Goal: Information Seeking & Learning: Learn about a topic

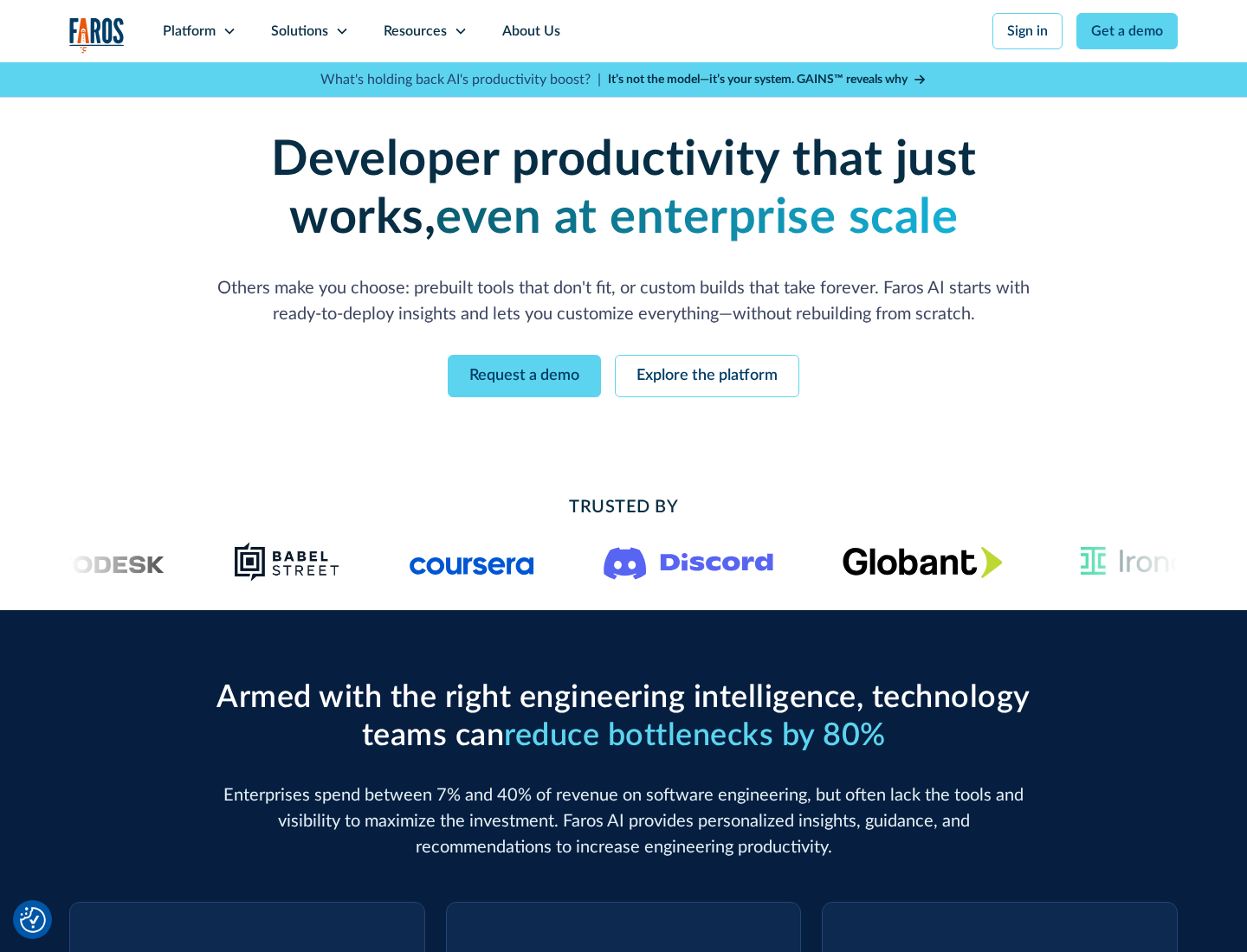
click at [229, 31] on icon at bounding box center [230, 32] width 14 height 14
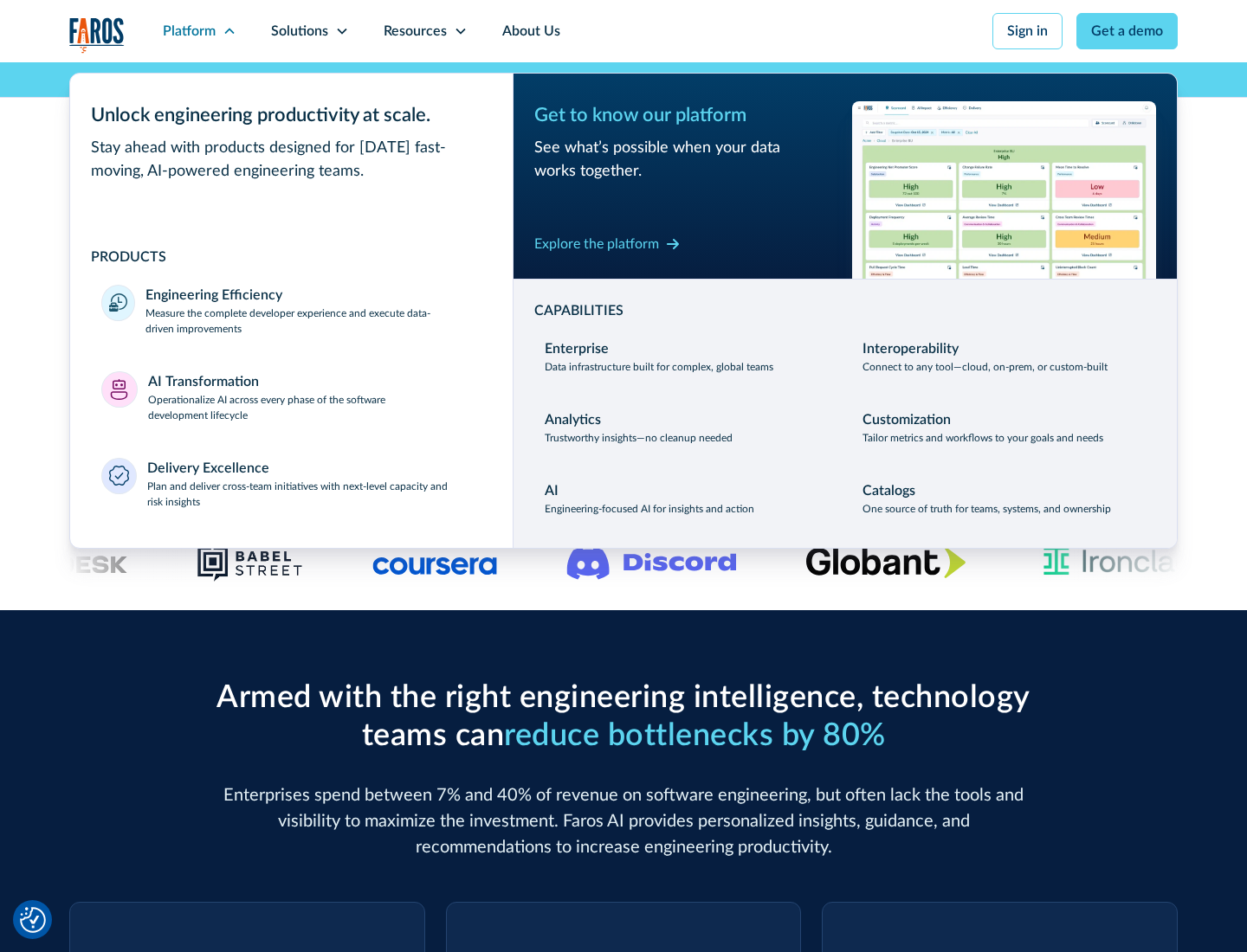
click at [313, 320] on p "Measure the complete developer experience and execute data-driven improvements" at bounding box center [313, 321] width 336 height 31
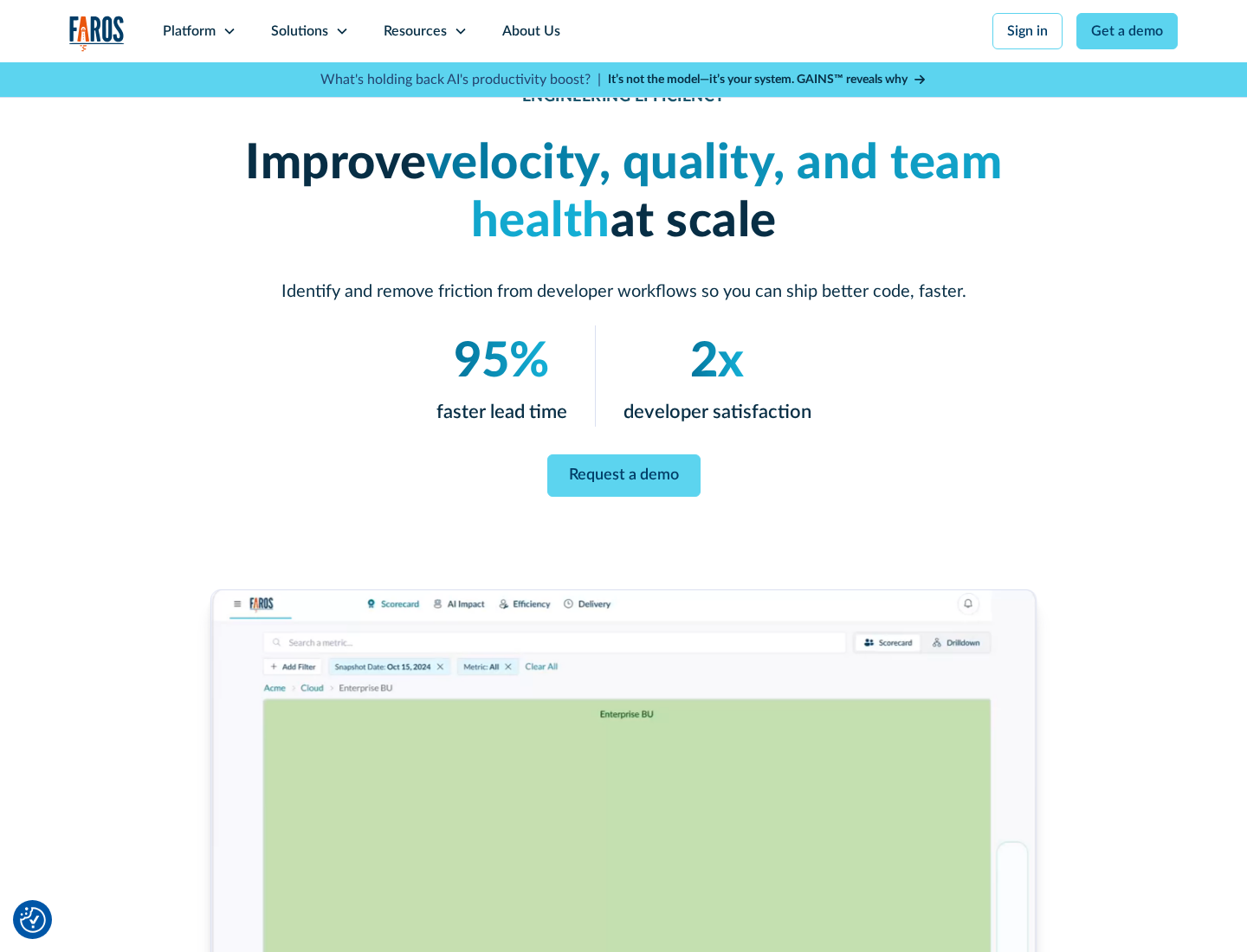
click at [624, 473] on link "Request a demo" at bounding box center [624, 476] width 153 height 42
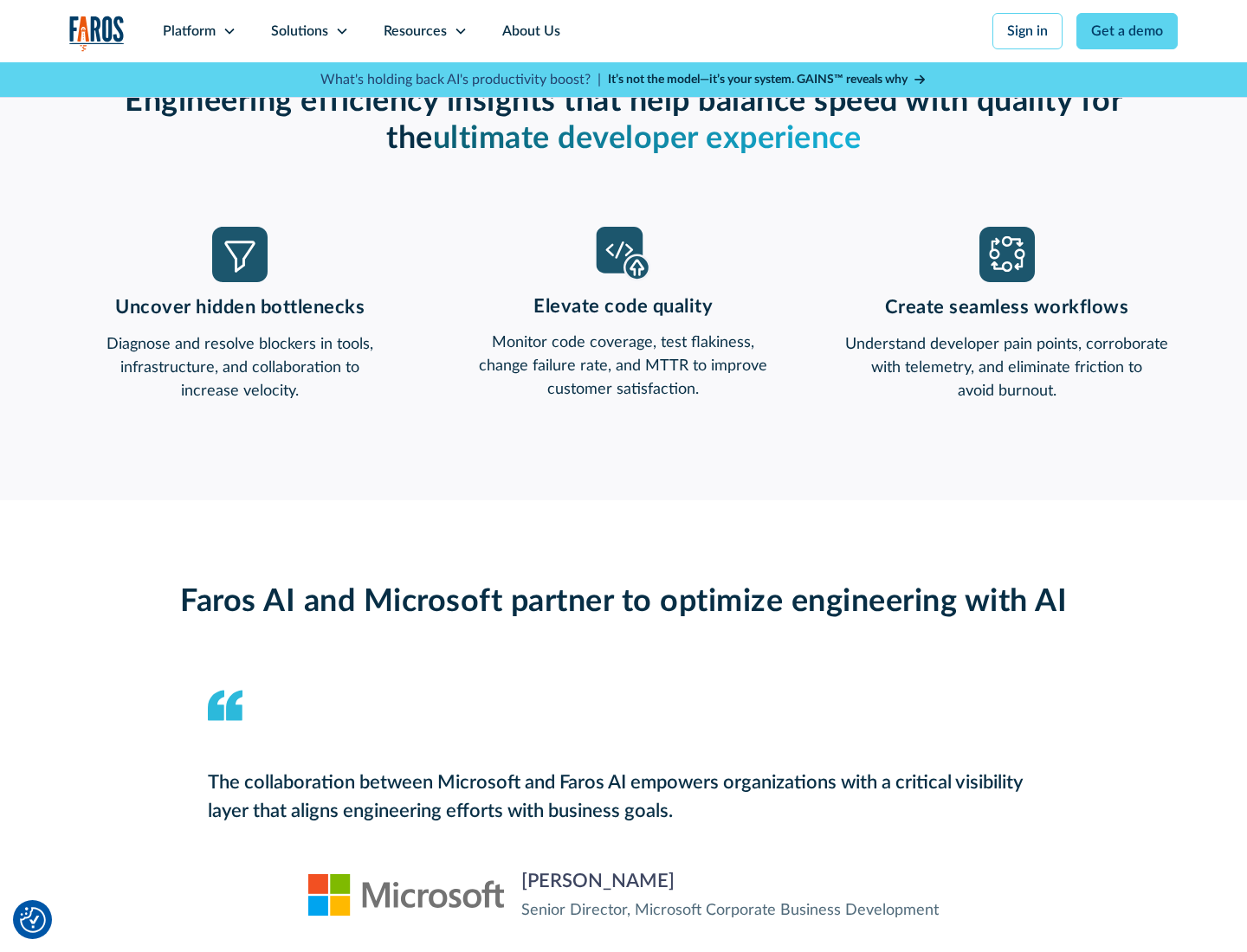
click at [229, 31] on icon at bounding box center [230, 32] width 14 height 14
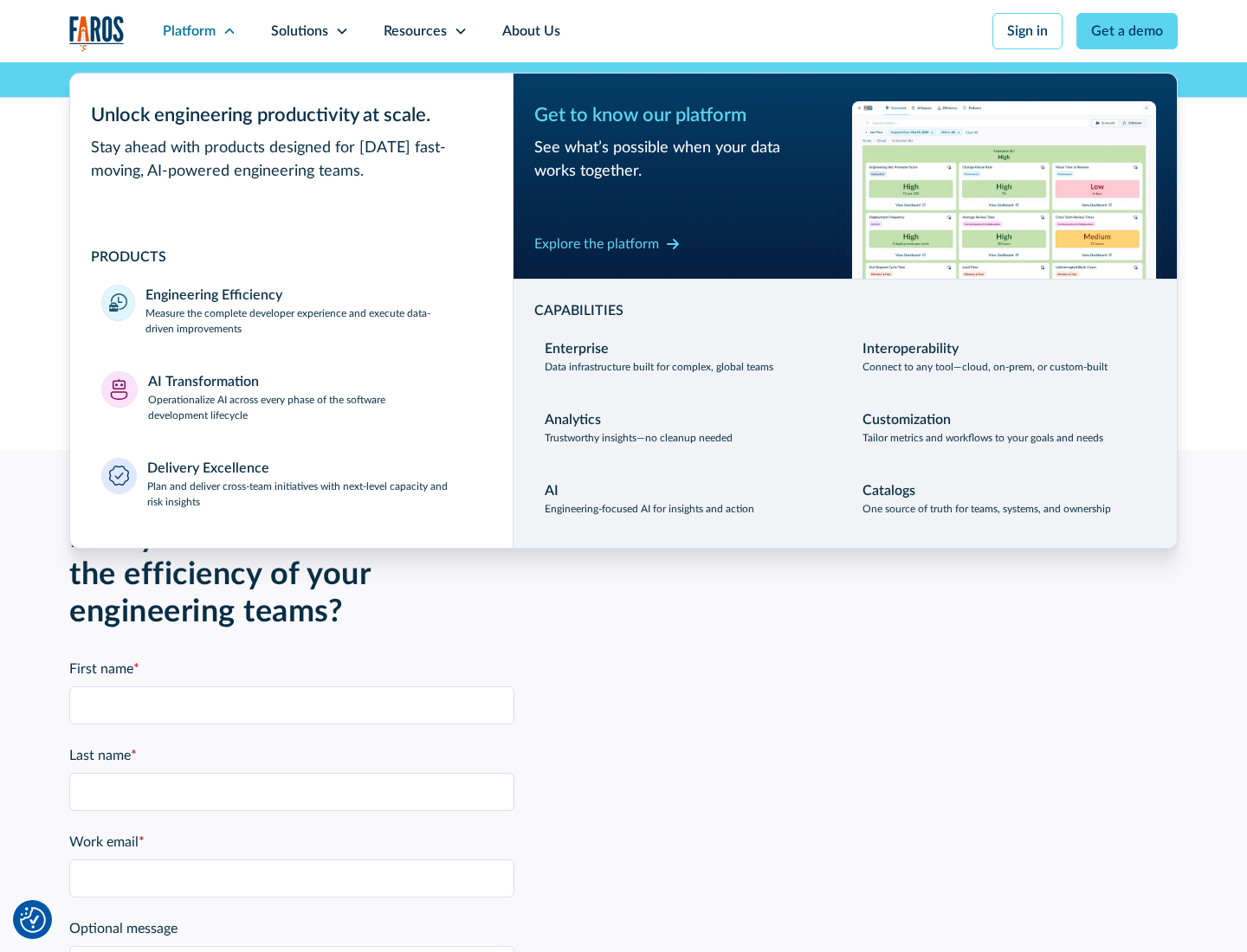
scroll to position [3797, 0]
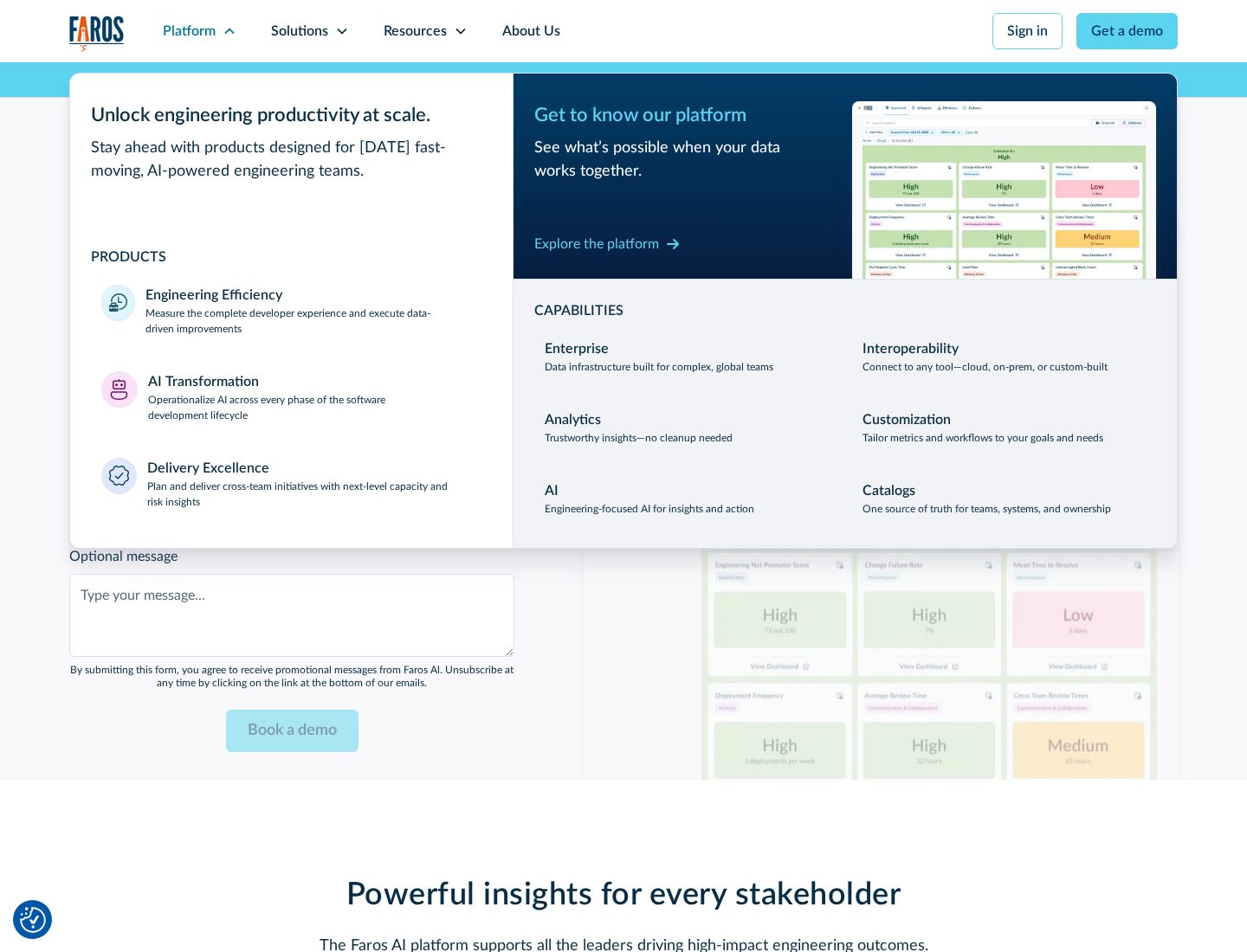
click at [314, 396] on p "Operationalize AI across every phase of the software development lifecycle" at bounding box center [315, 407] width 334 height 31
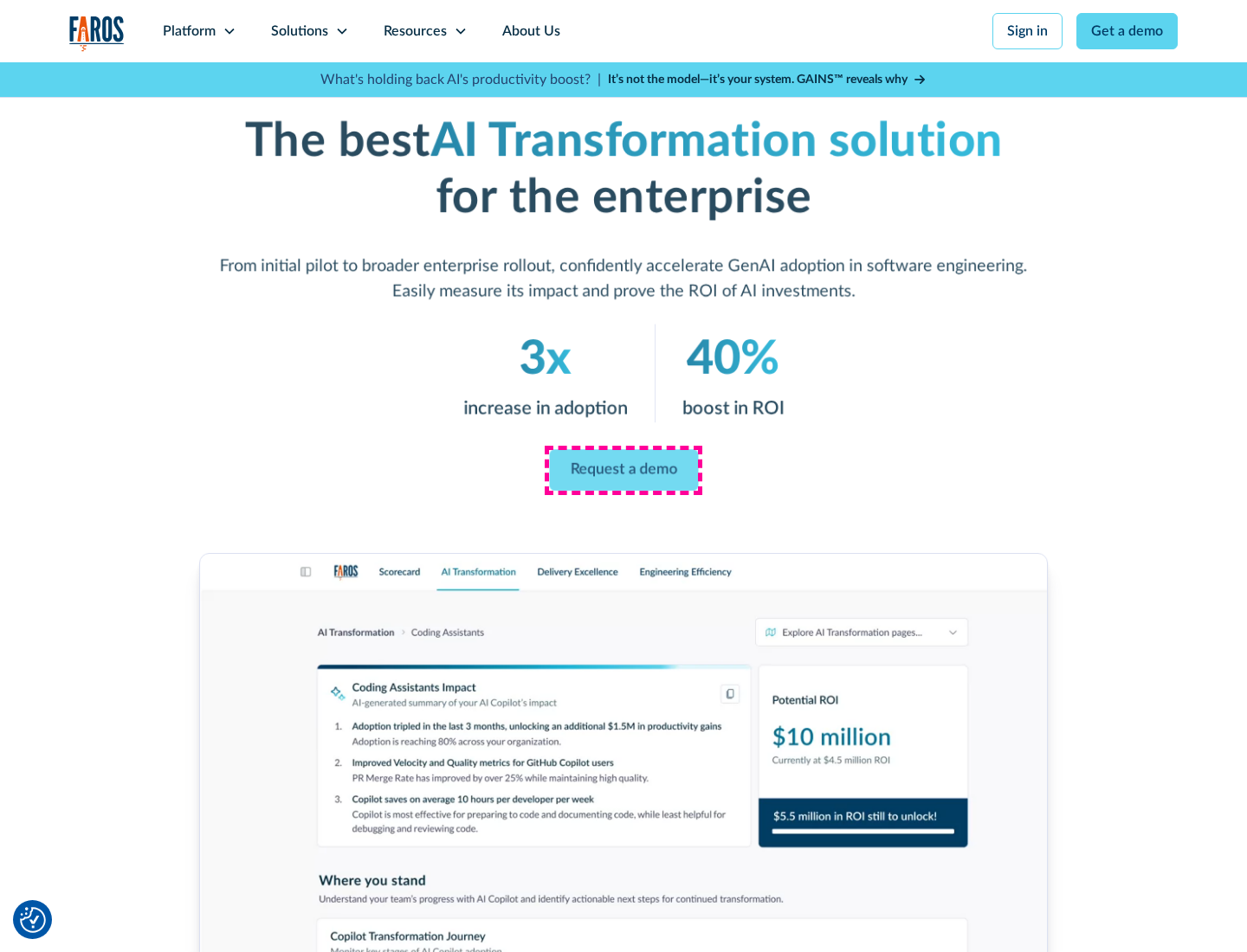
click at [624, 470] on link "Request a demo" at bounding box center [623, 470] width 149 height 41
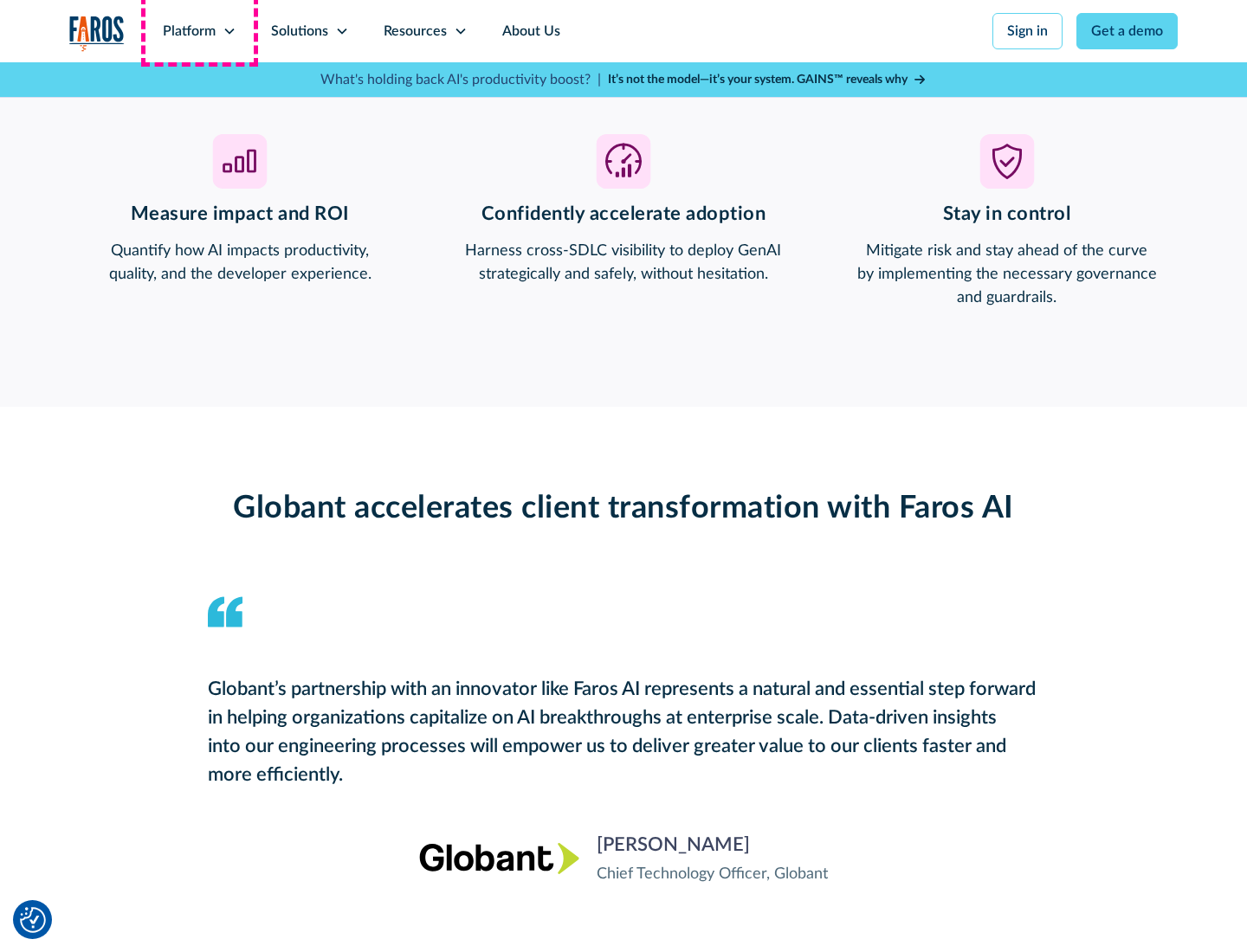
click at [199, 31] on div "Platform" at bounding box center [189, 32] width 53 height 21
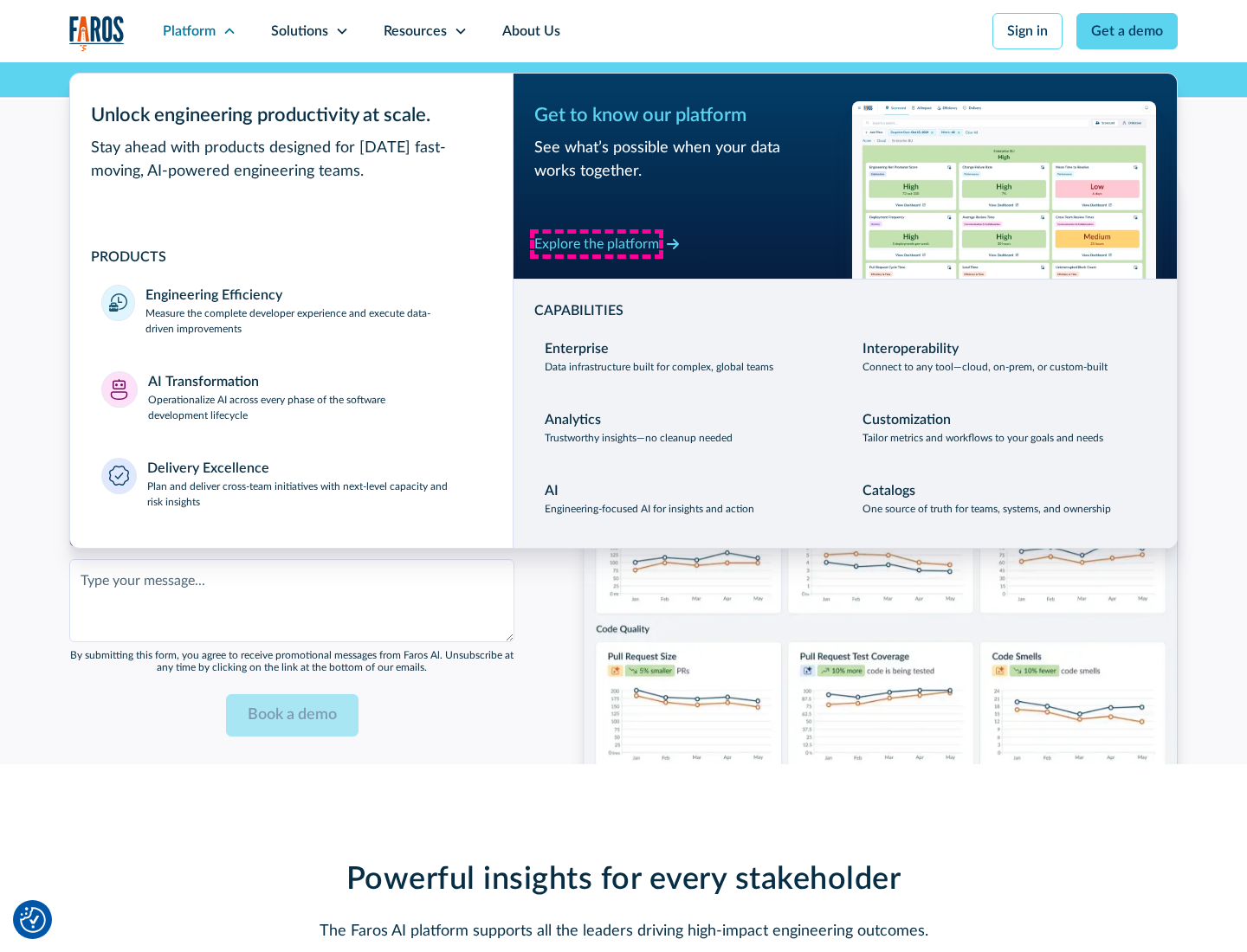
scroll to position [4213, 0]
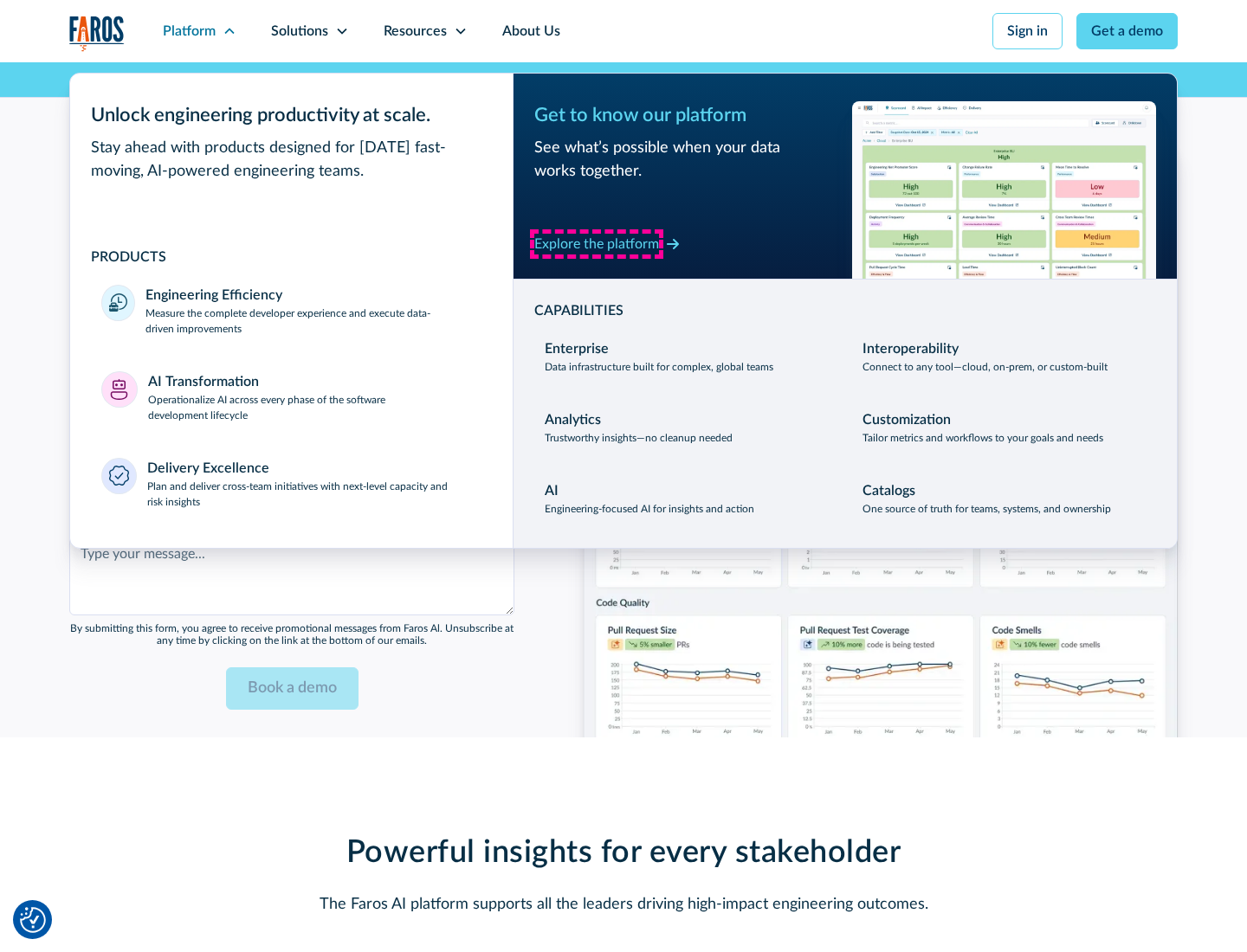
click at [596, 243] on div "Explore the platform" at bounding box center [596, 244] width 125 height 21
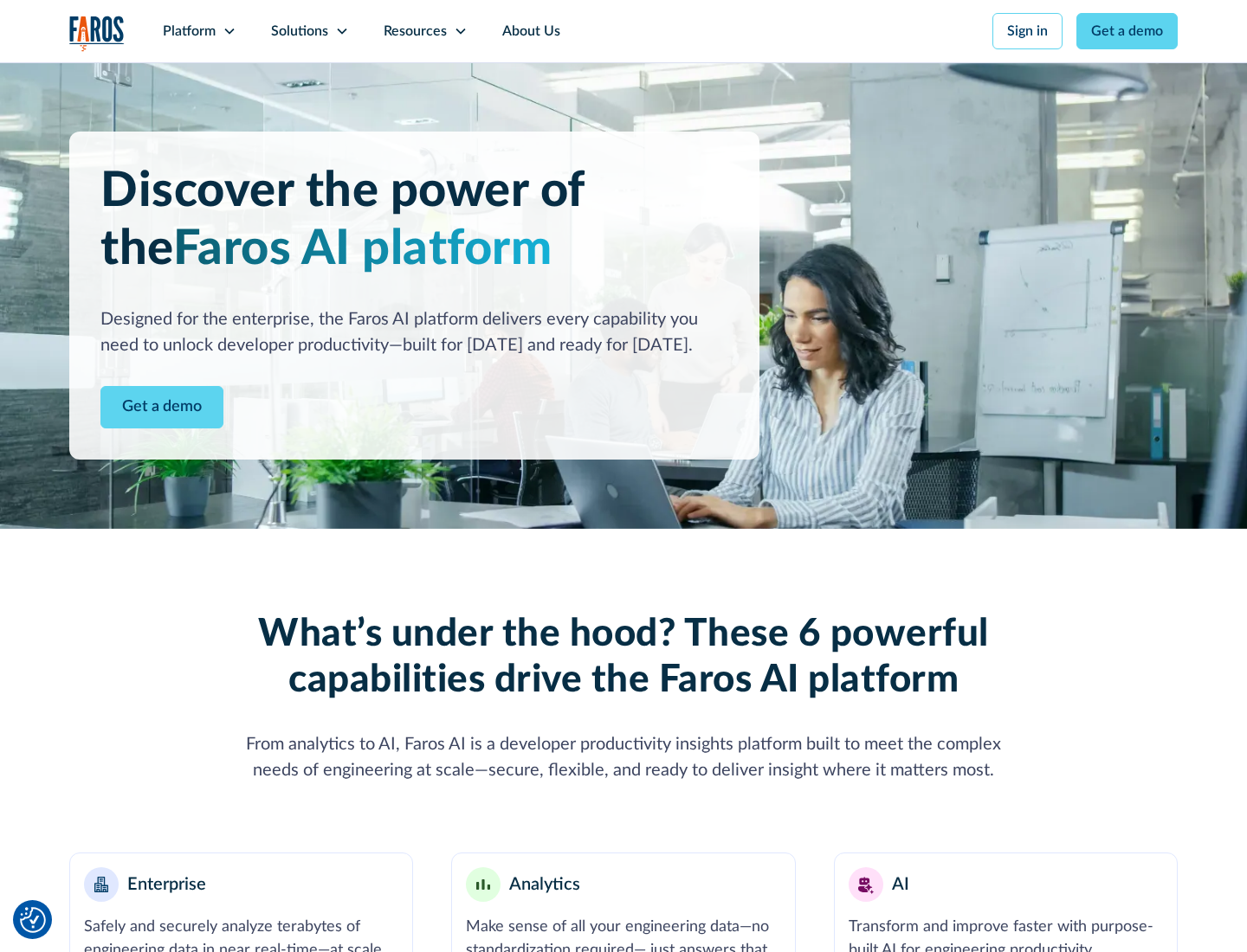
click at [162, 407] on link "Get a demo" at bounding box center [162, 407] width 123 height 42
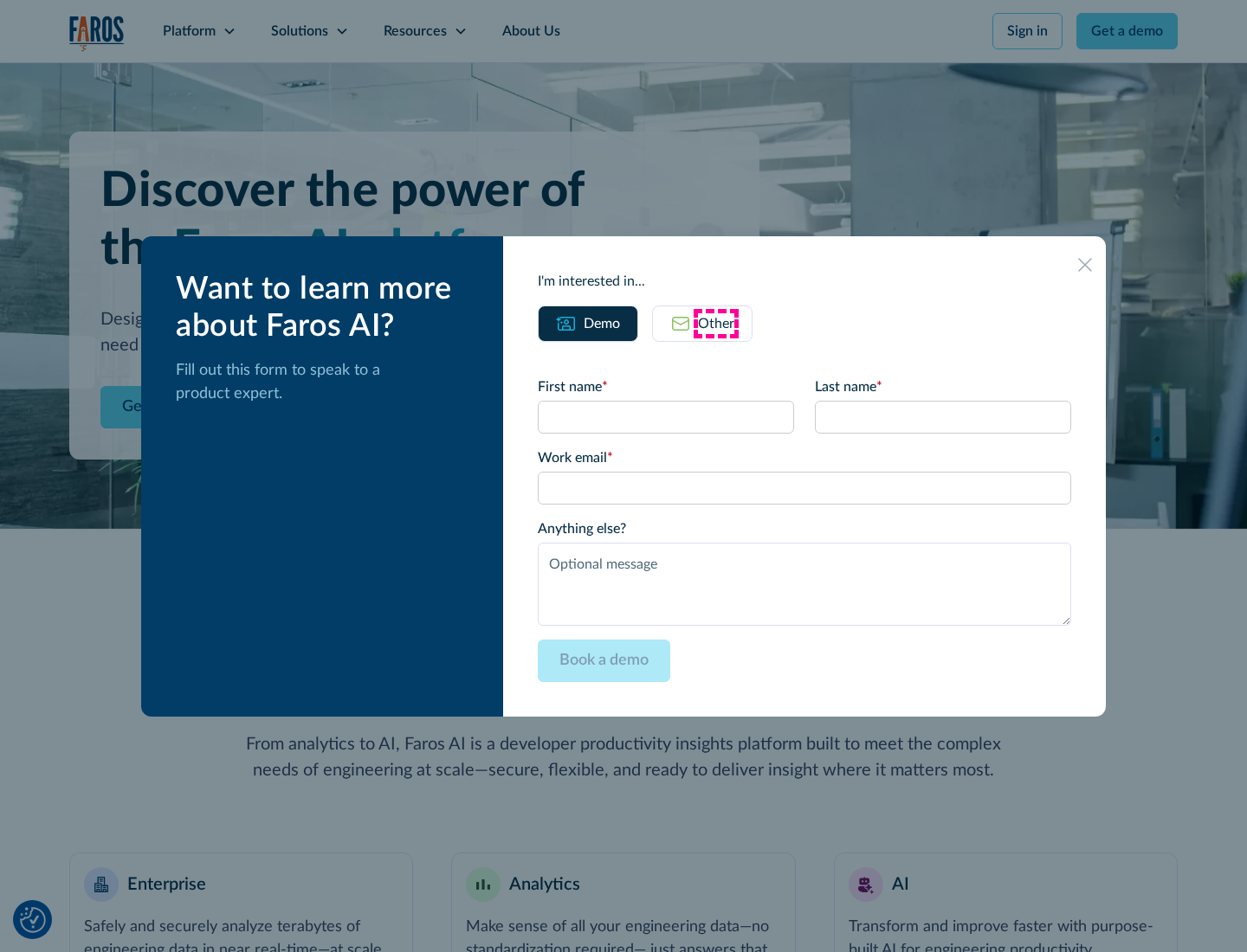
click at [716, 323] on div "Other" at bounding box center [716, 323] width 36 height 21
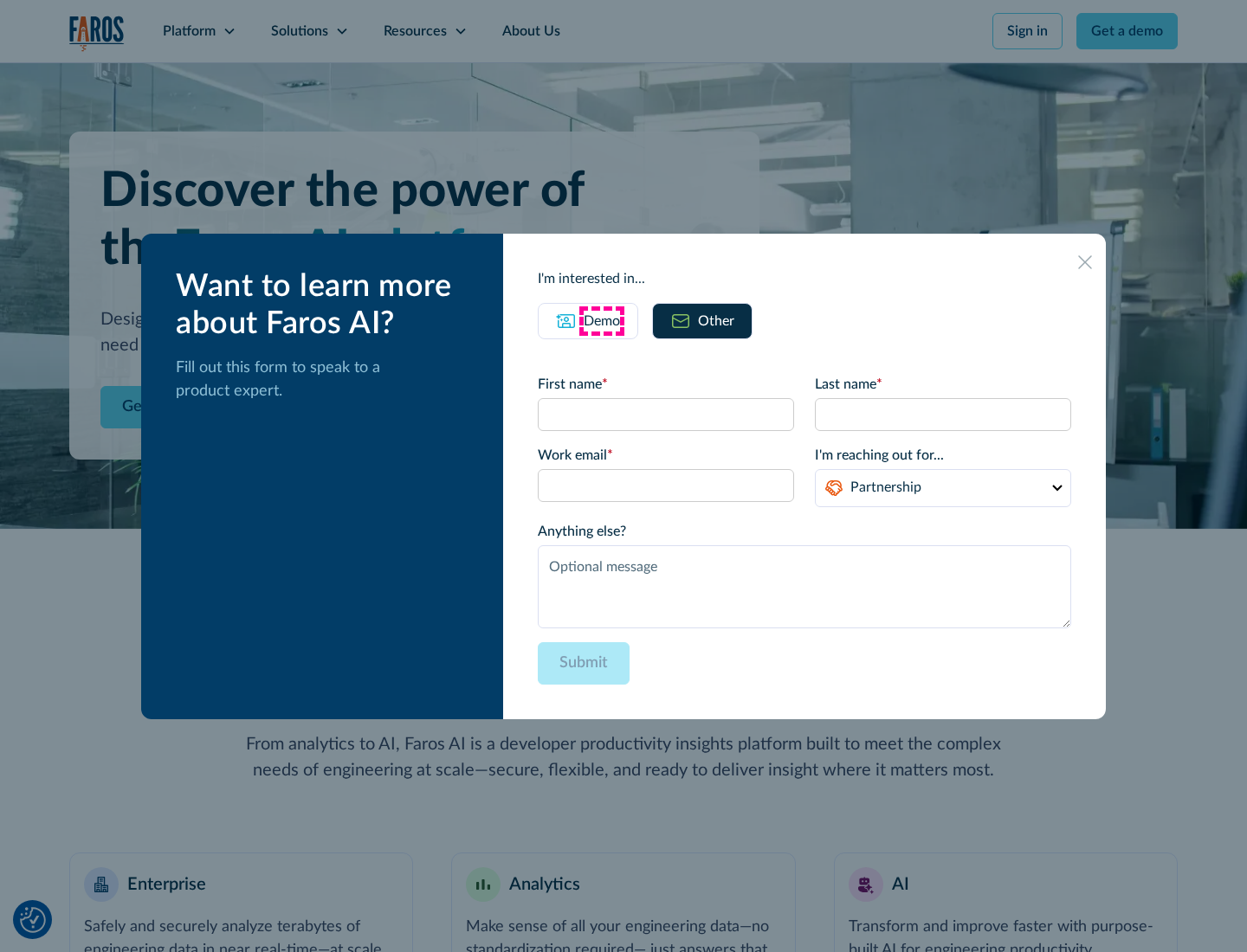
click at [602, 320] on div "Demo" at bounding box center [602, 321] width 36 height 21
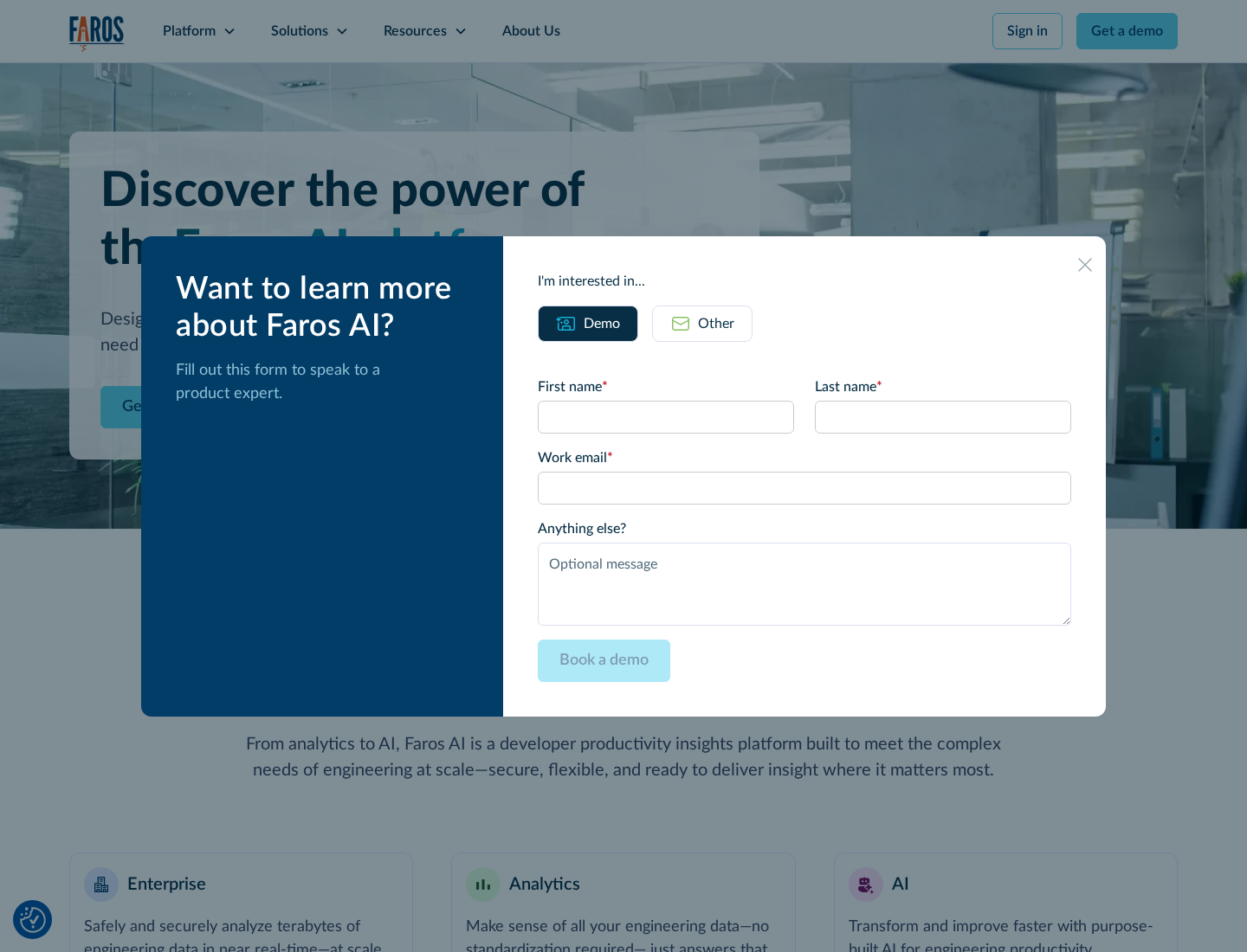
click at [1085, 264] on icon at bounding box center [1085, 265] width 14 height 14
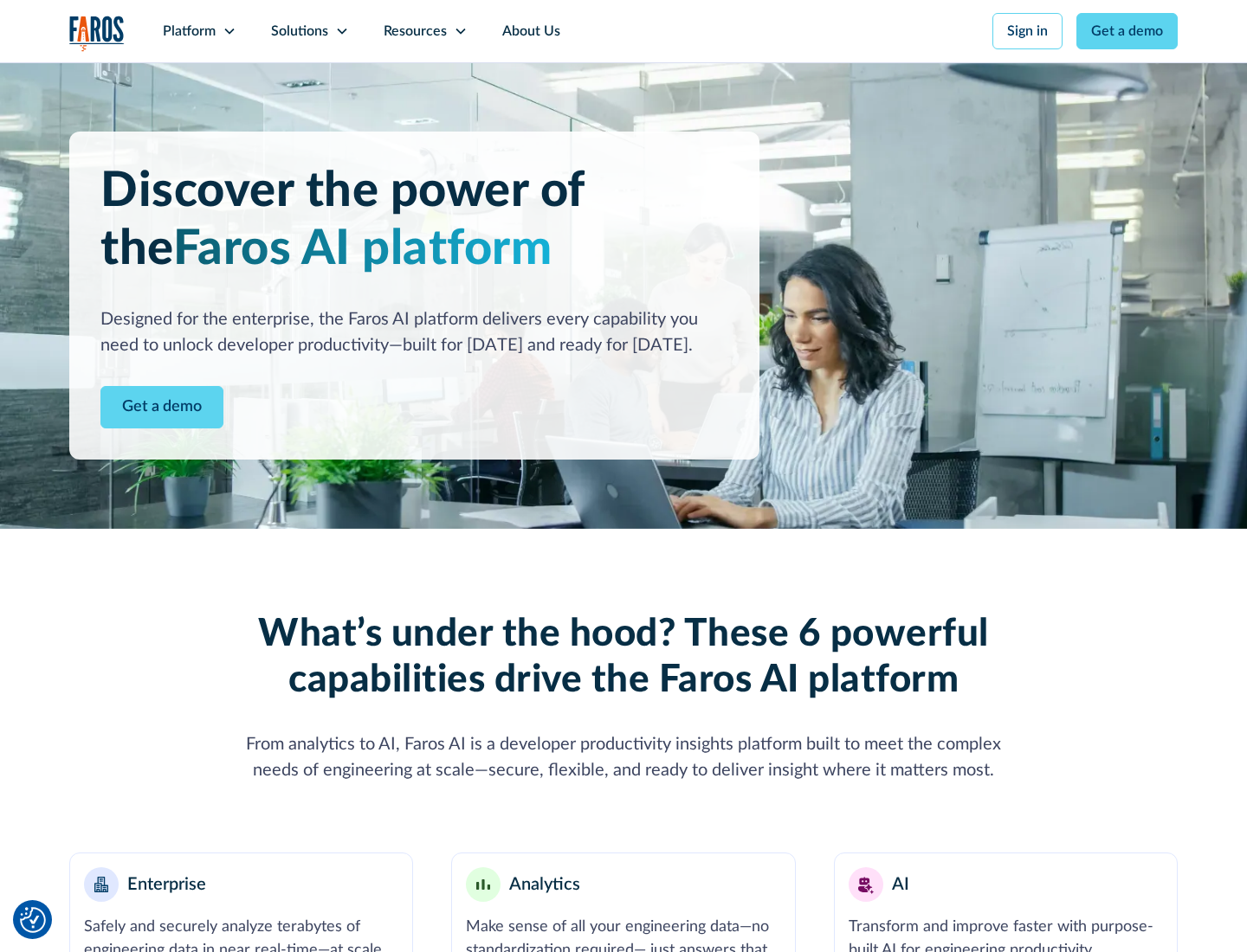
click at [229, 31] on icon at bounding box center [230, 32] width 14 height 14
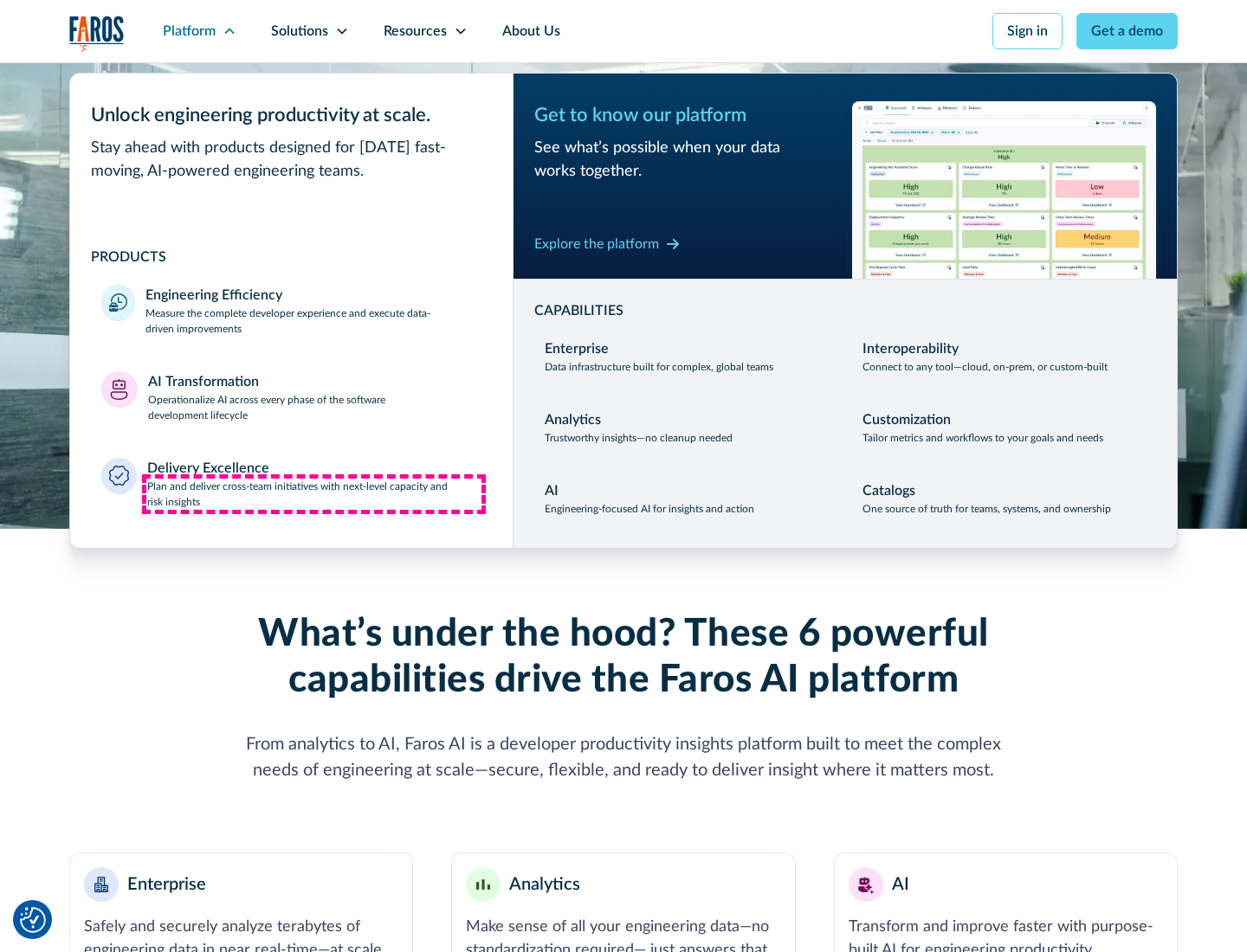
click at [313, 493] on p "Plan and deliver cross-team initiatives with next-level capacity and risk insig…" at bounding box center [314, 493] width 335 height 31
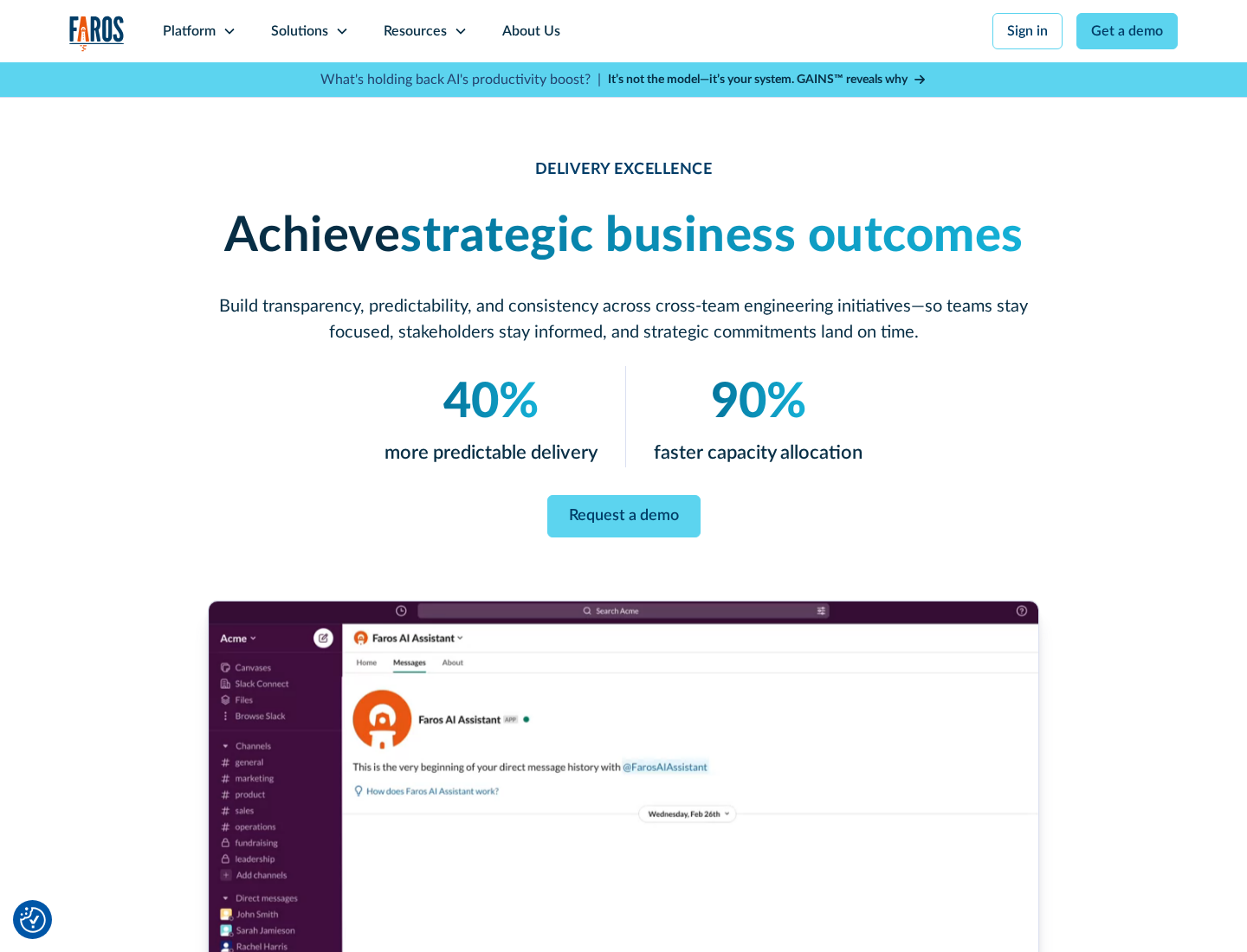
click at [341, 31] on icon at bounding box center [342, 32] width 14 height 14
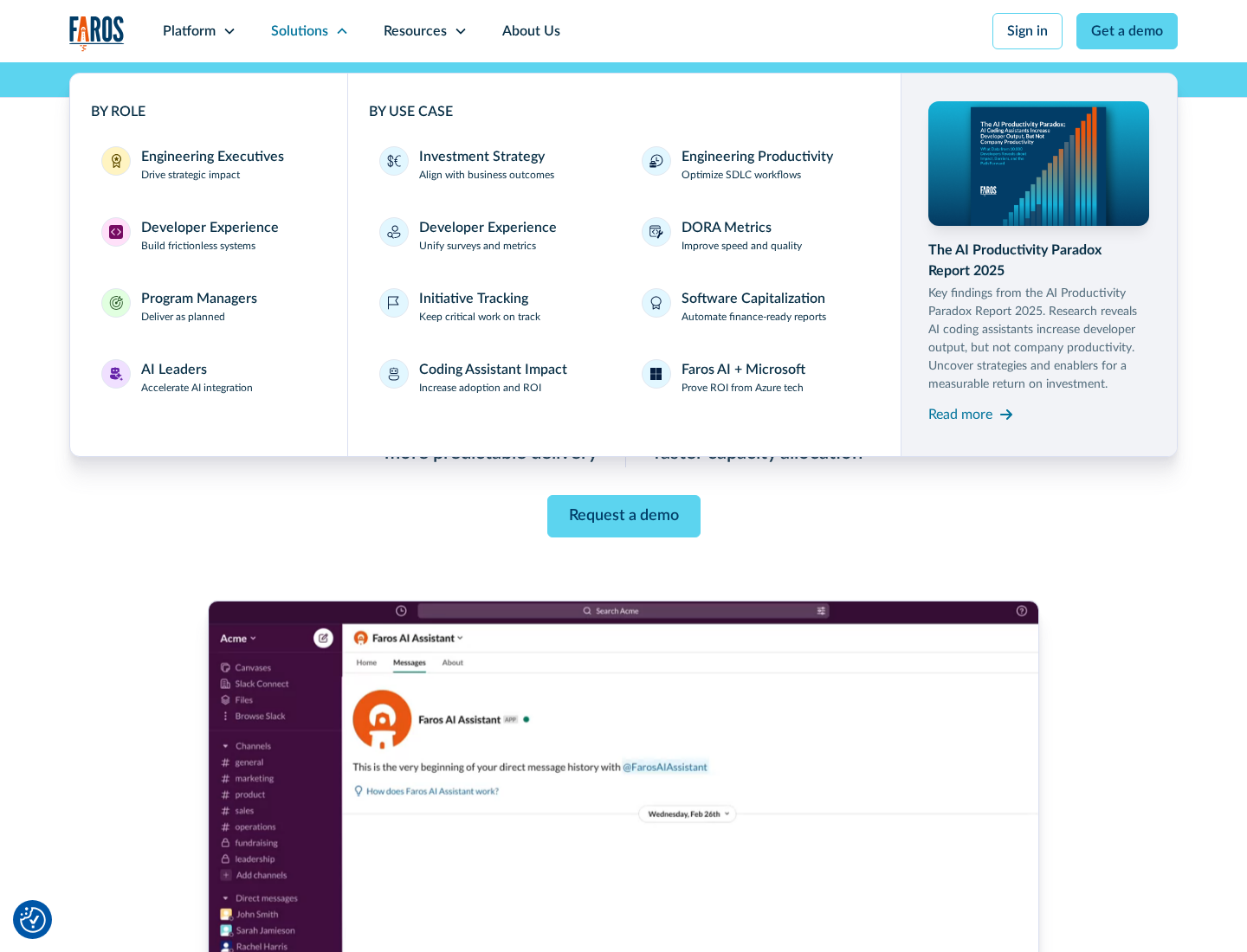
click at [208, 164] on div "Engineering Executives" at bounding box center [212, 156] width 142 height 21
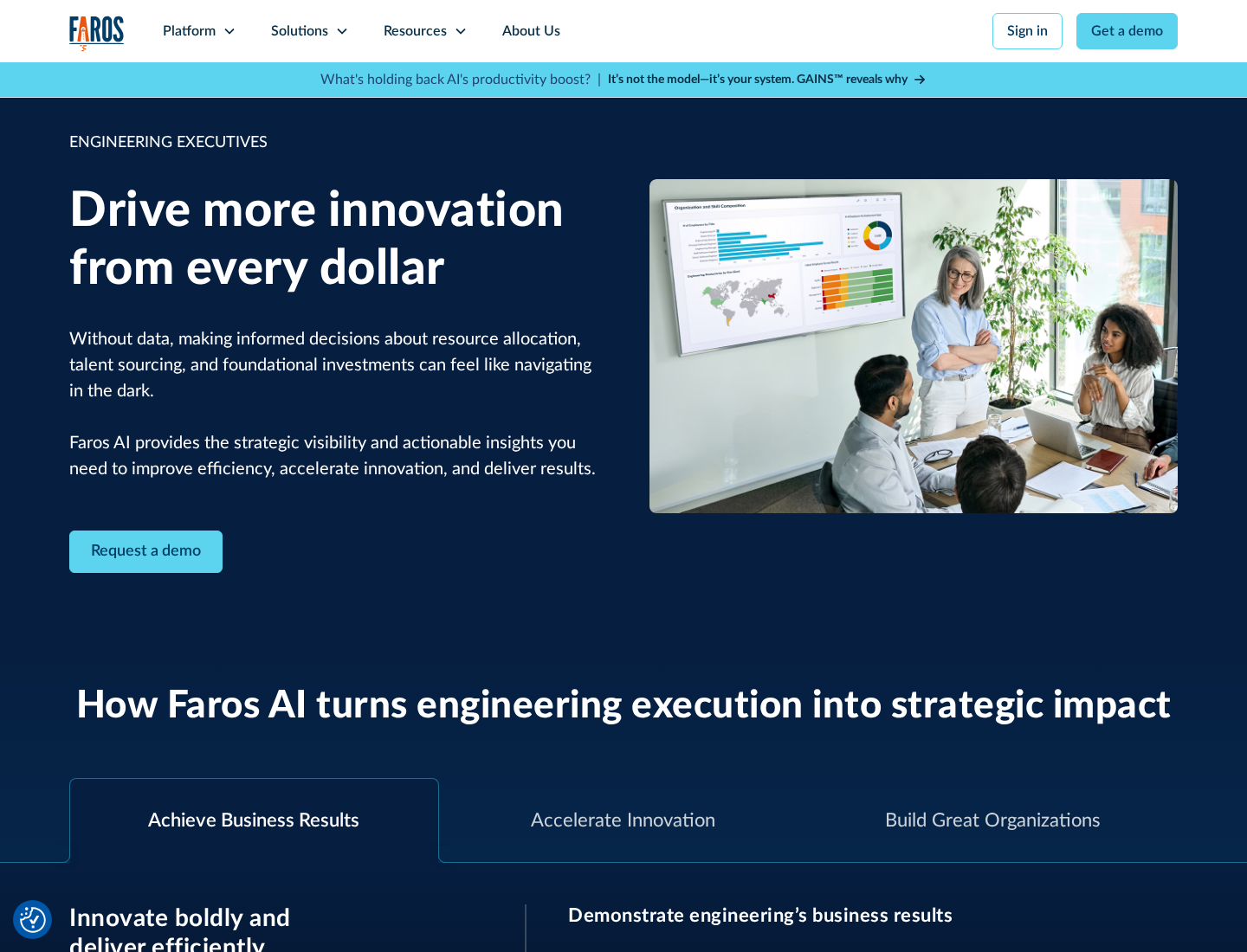
click at [341, 31] on icon at bounding box center [342, 32] width 14 height 14
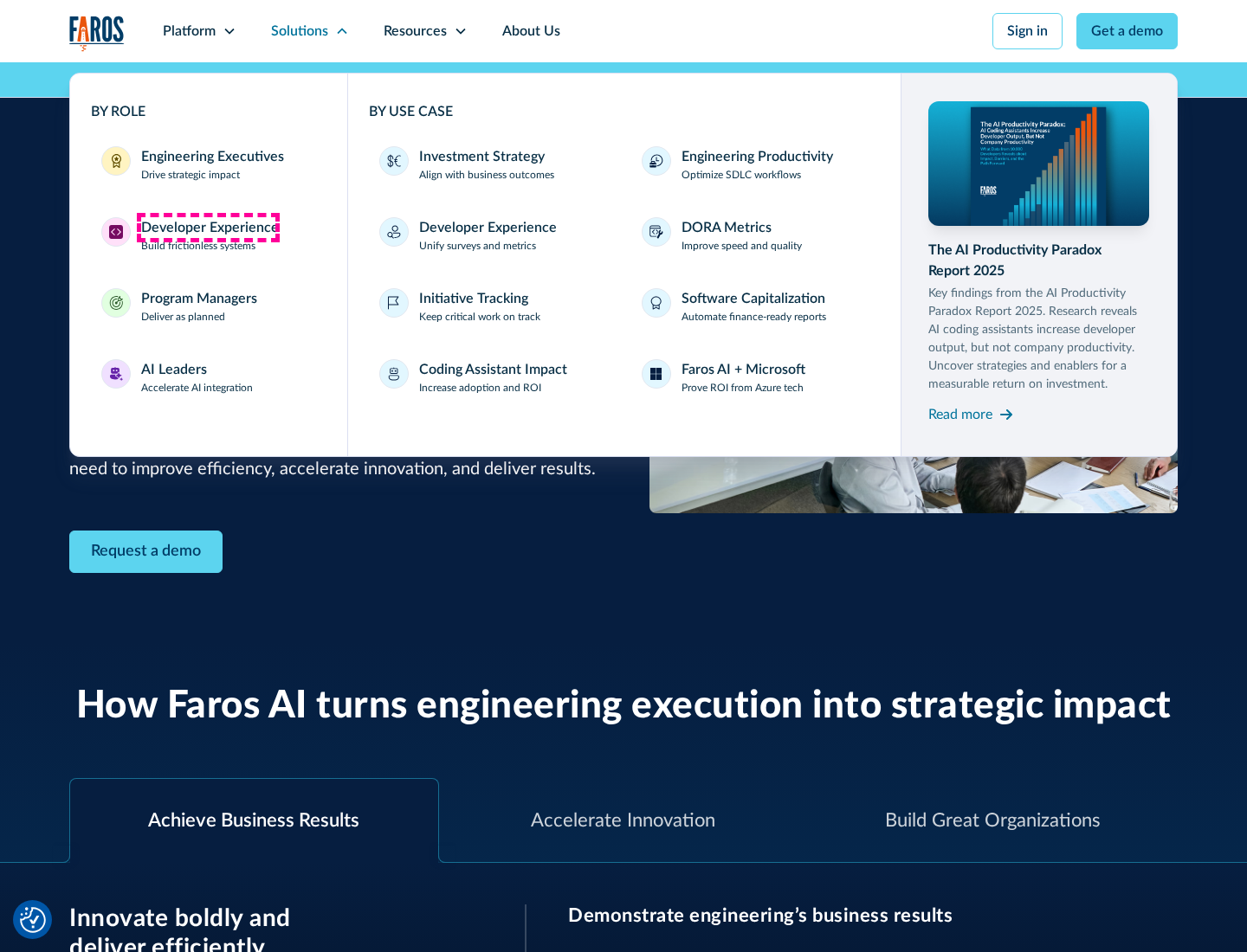
click at [208, 228] on div "Developer Experience" at bounding box center [209, 228] width 138 height 21
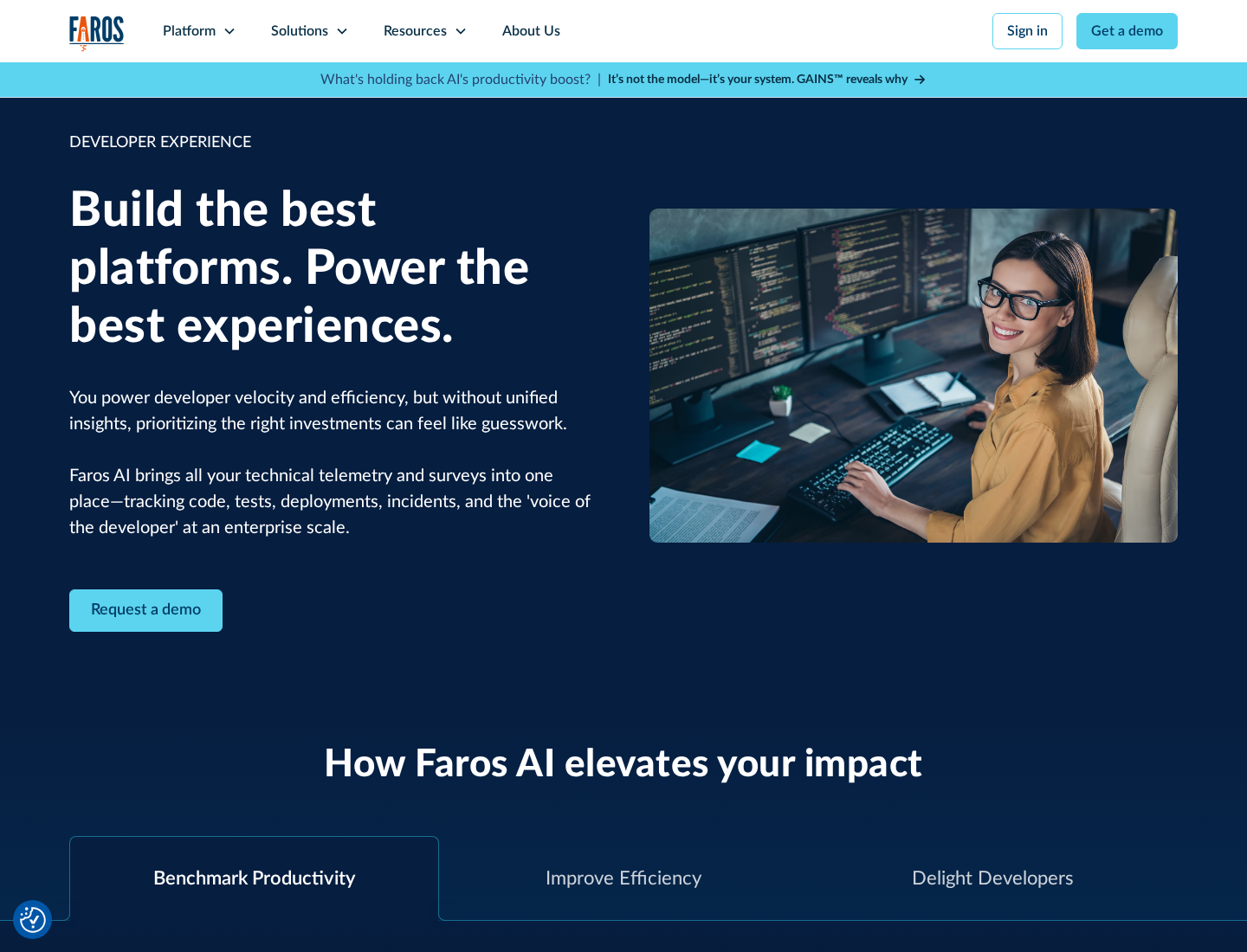
click at [309, 31] on div "Solutions" at bounding box center [299, 32] width 57 height 21
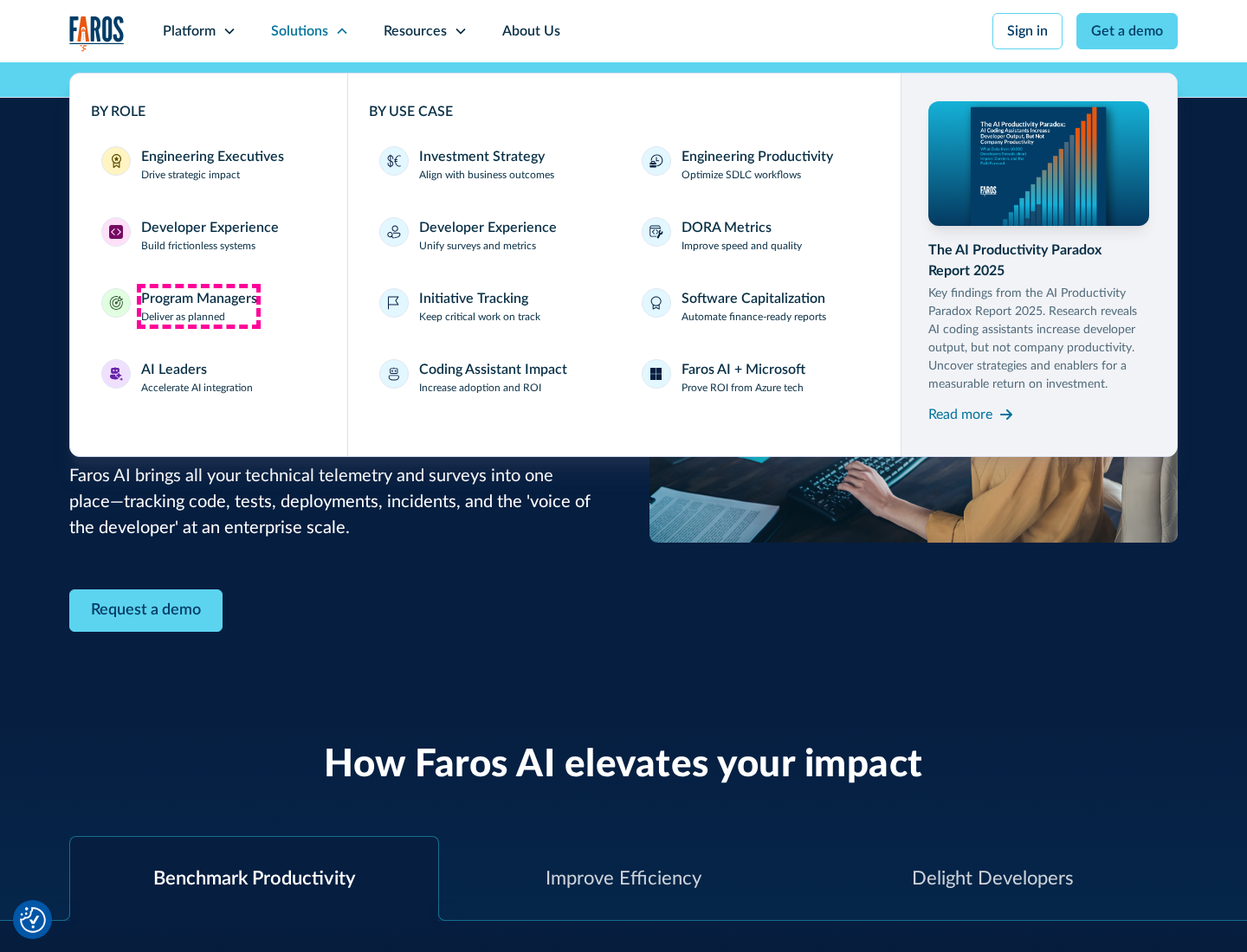
click at [198, 307] on div "Program Managers" at bounding box center [199, 299] width 116 height 21
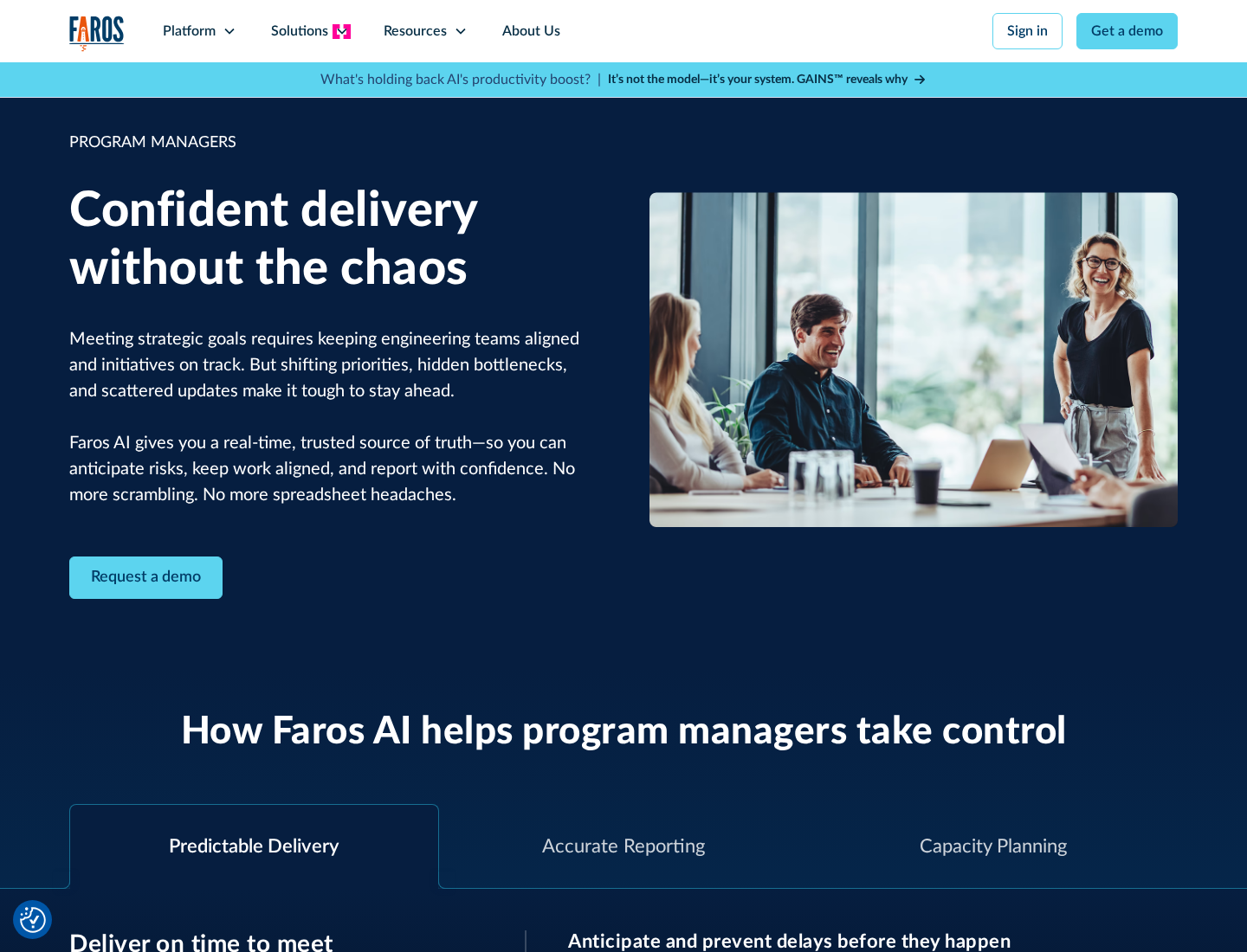
click at [341, 31] on icon at bounding box center [342, 32] width 14 height 14
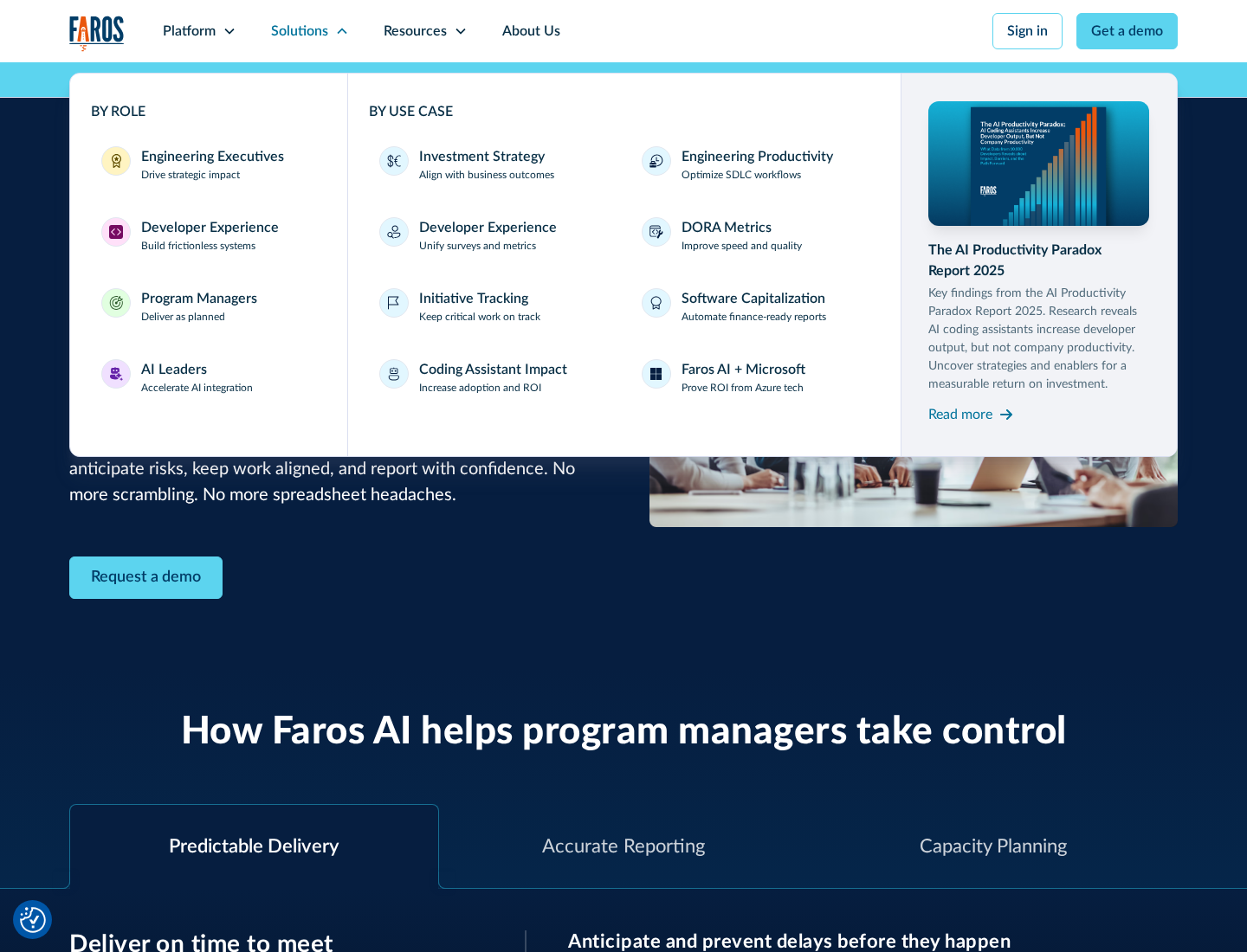
click at [197, 377] on div "AI Leaders" at bounding box center [173, 370] width 66 height 21
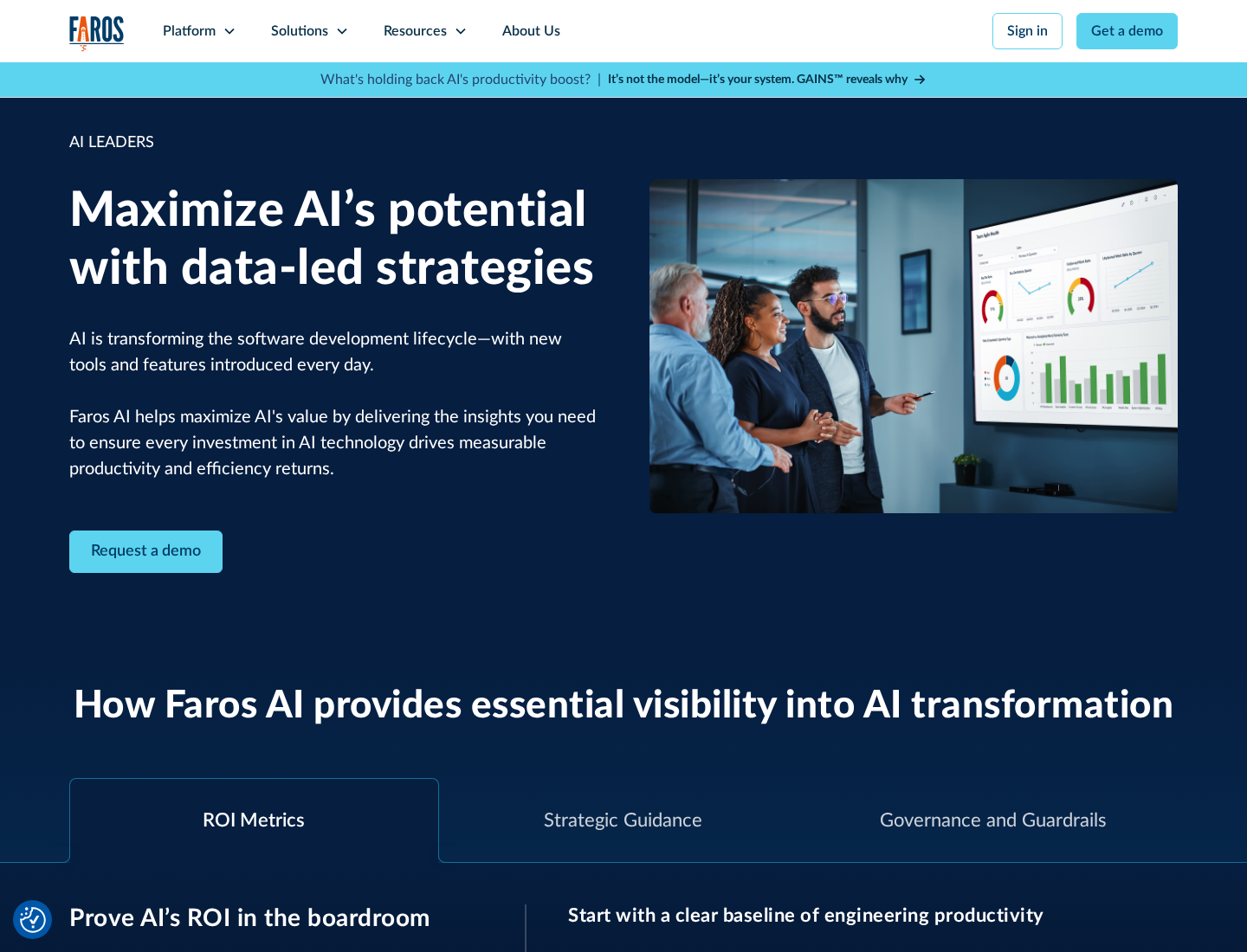
click at [341, 31] on icon at bounding box center [342, 32] width 14 height 14
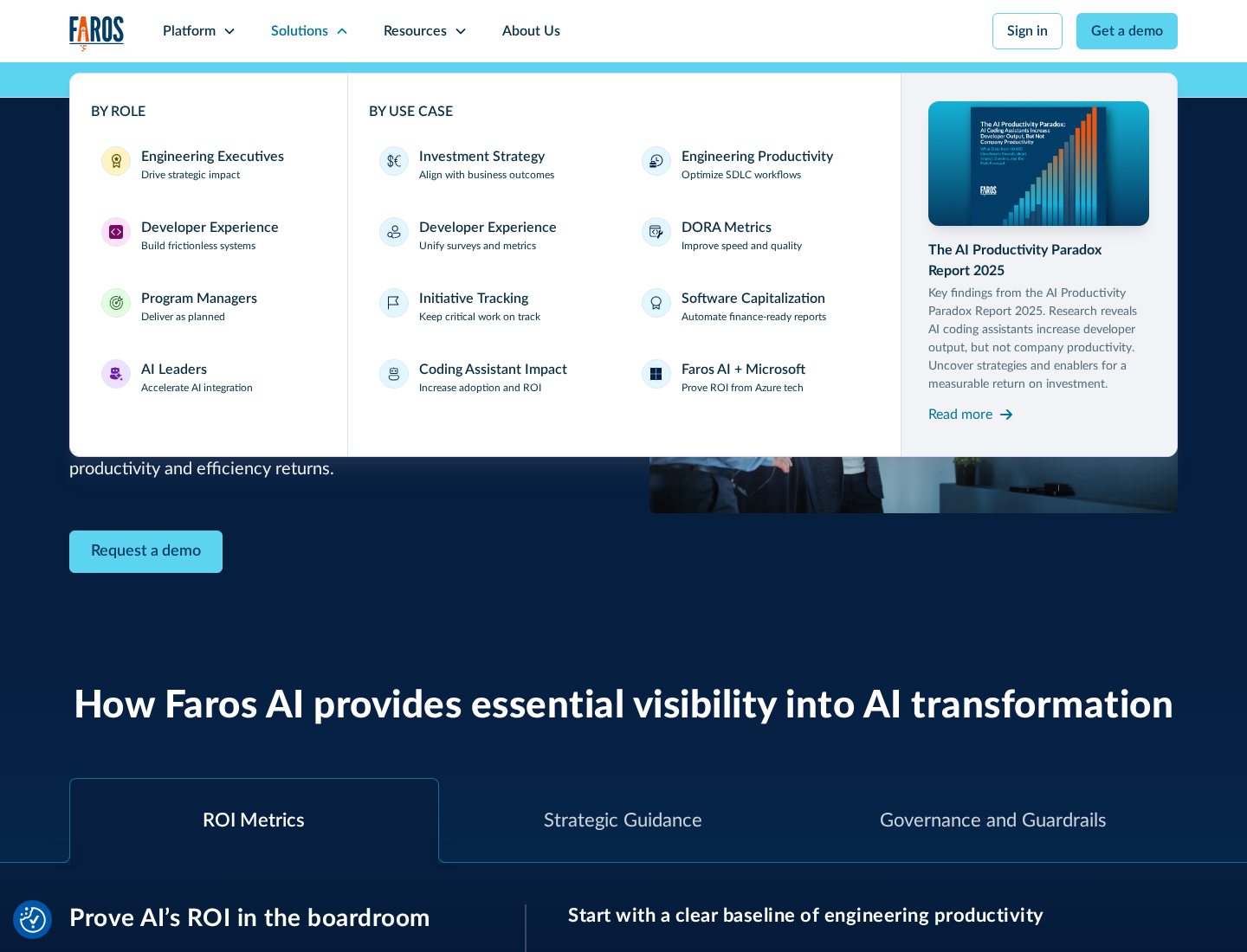
click at [479, 156] on div "Investment Strategy" at bounding box center [482, 156] width 126 height 21
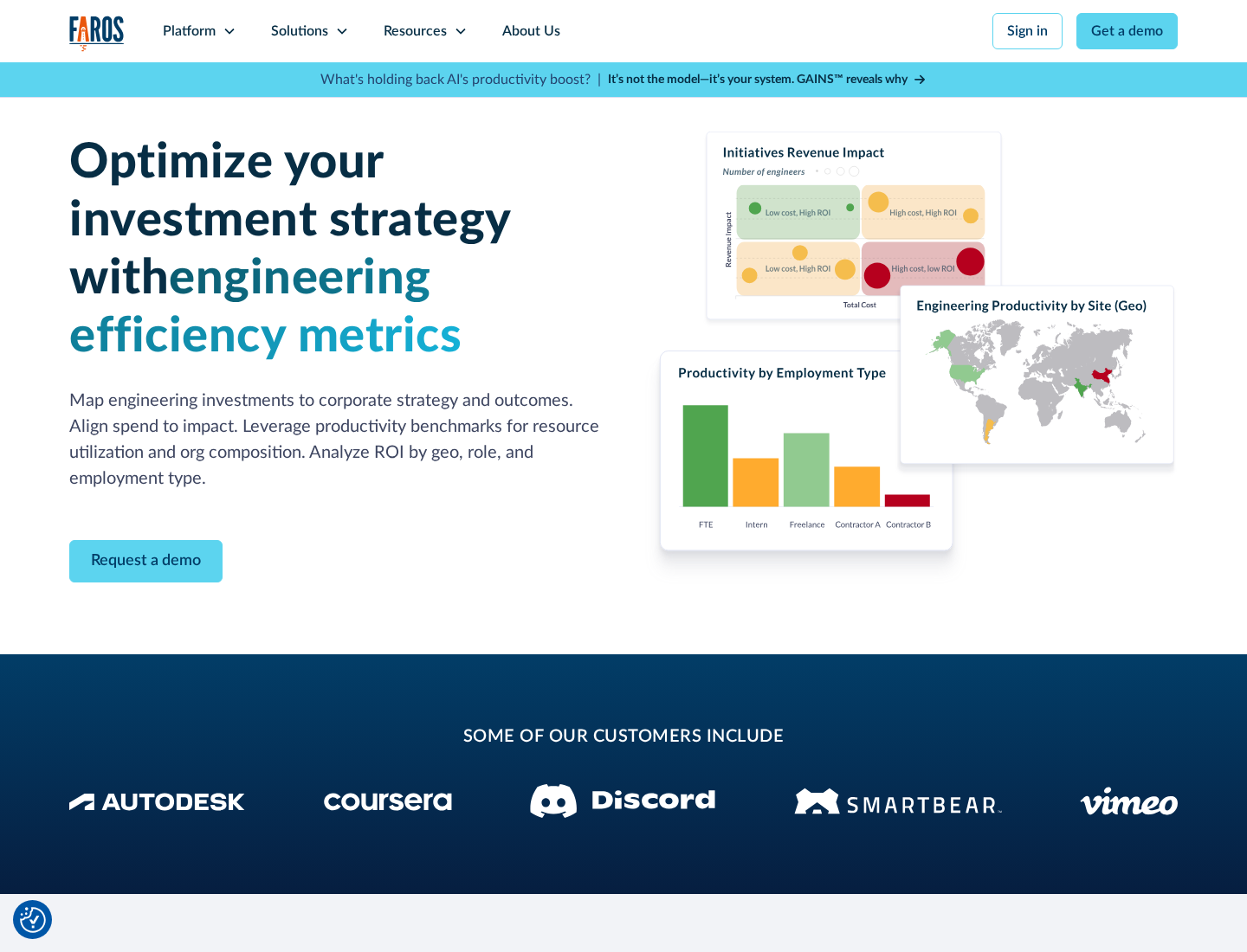
click at [341, 31] on icon at bounding box center [342, 32] width 14 height 14
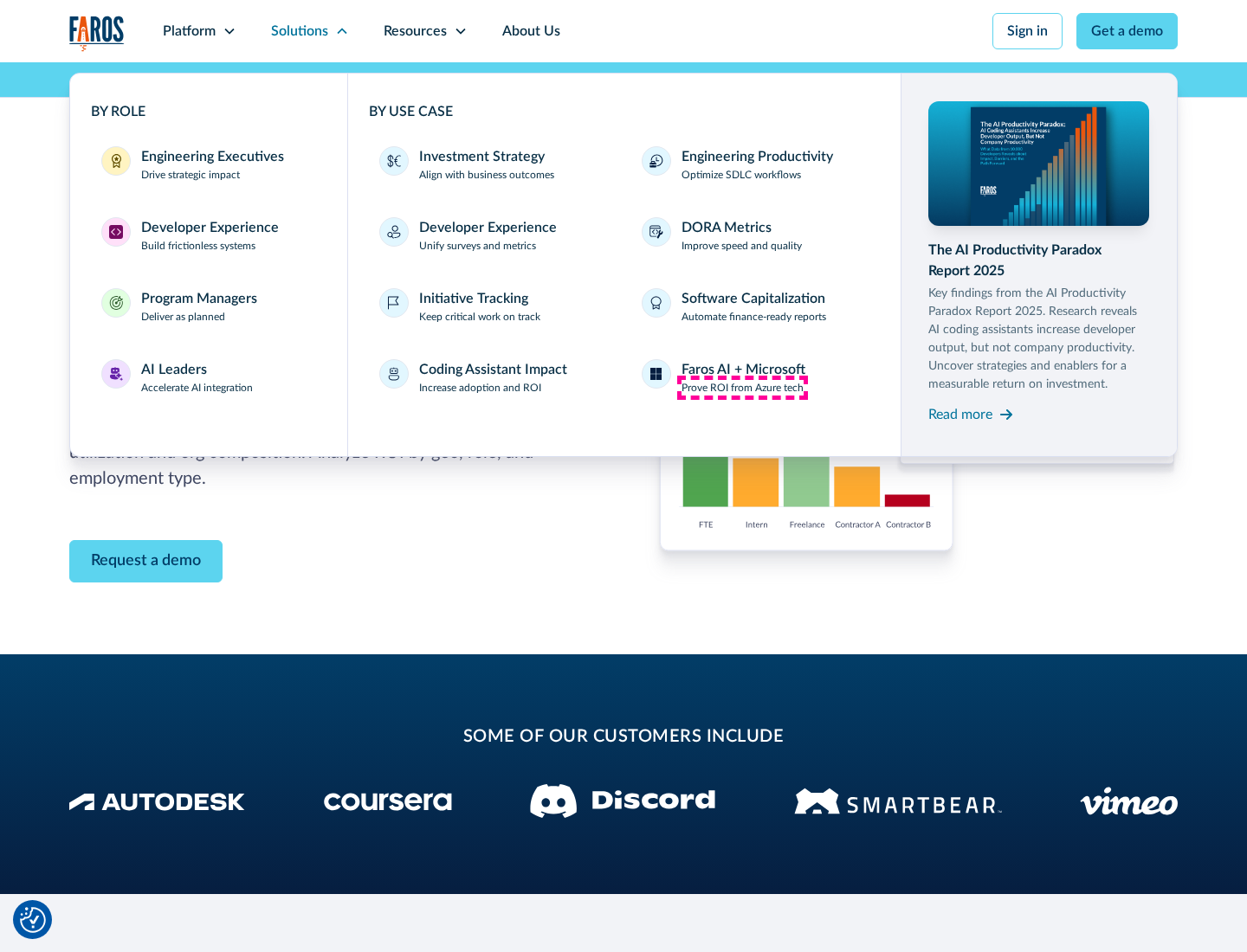
click at [742, 388] on p "Prove ROI from Azure tech" at bounding box center [742, 388] width 122 height 16
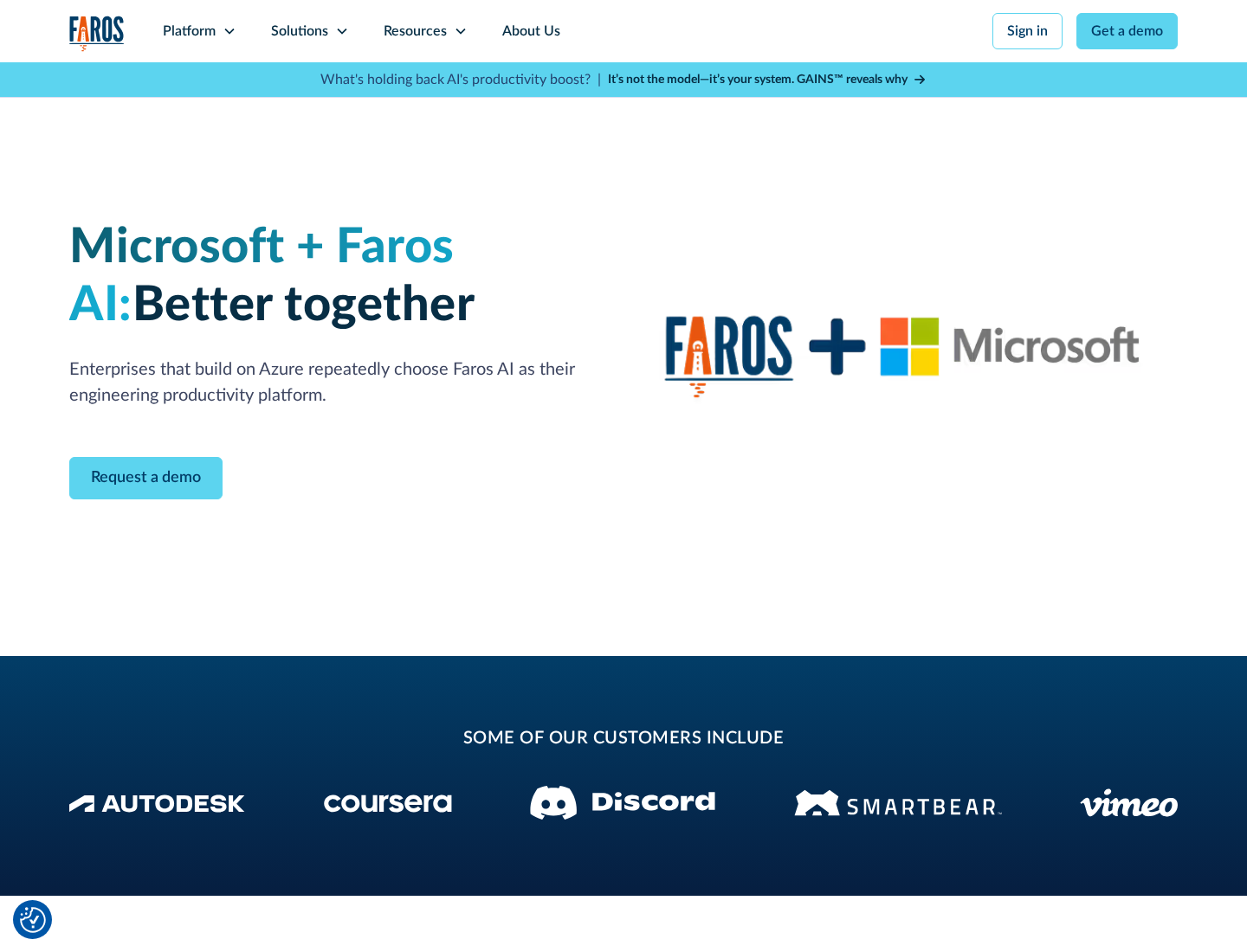
click at [341, 31] on icon at bounding box center [342, 32] width 14 height 14
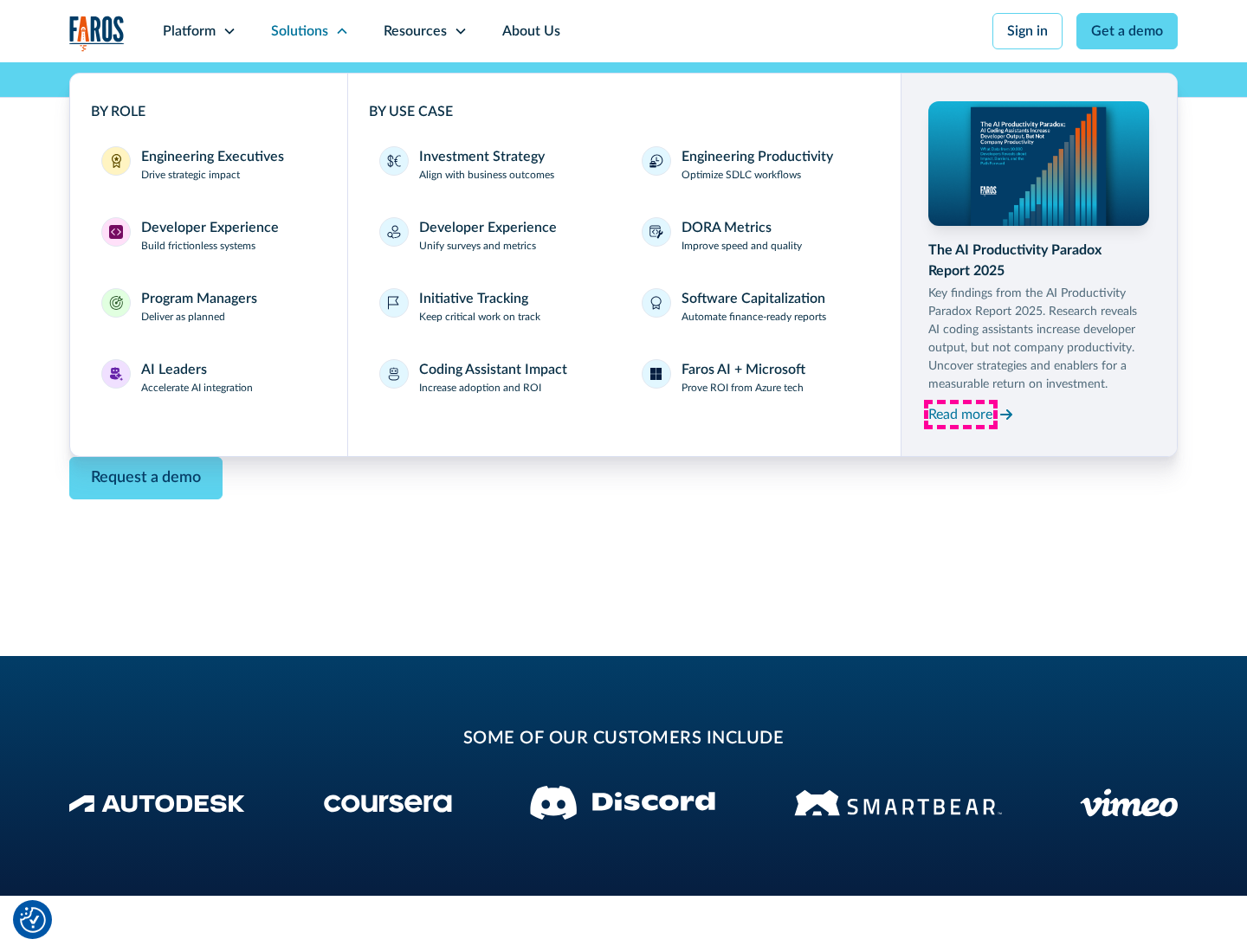
click at [960, 414] on div "Read more" at bounding box center [959, 415] width 64 height 21
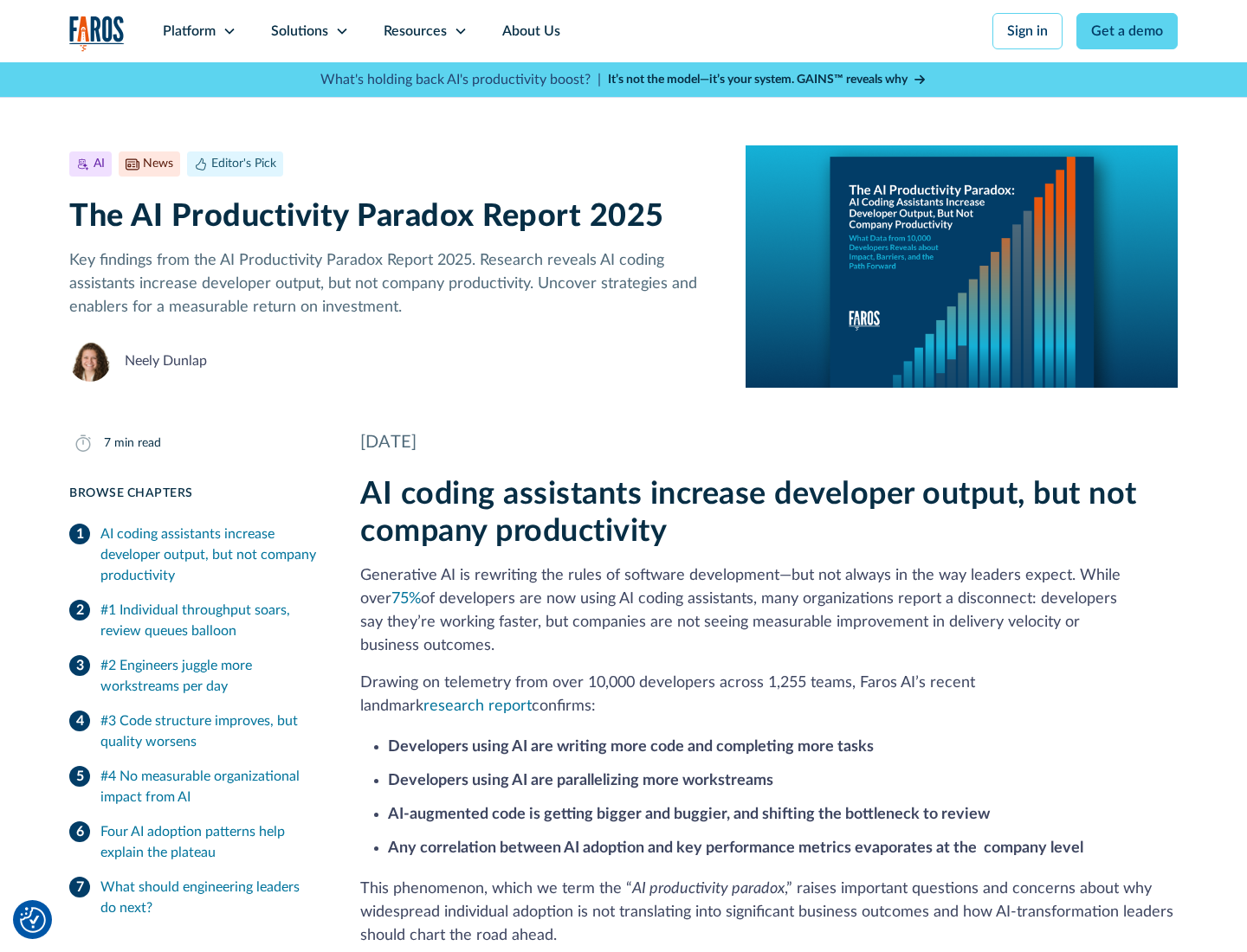
click at [459, 31] on icon at bounding box center [461, 32] width 14 height 14
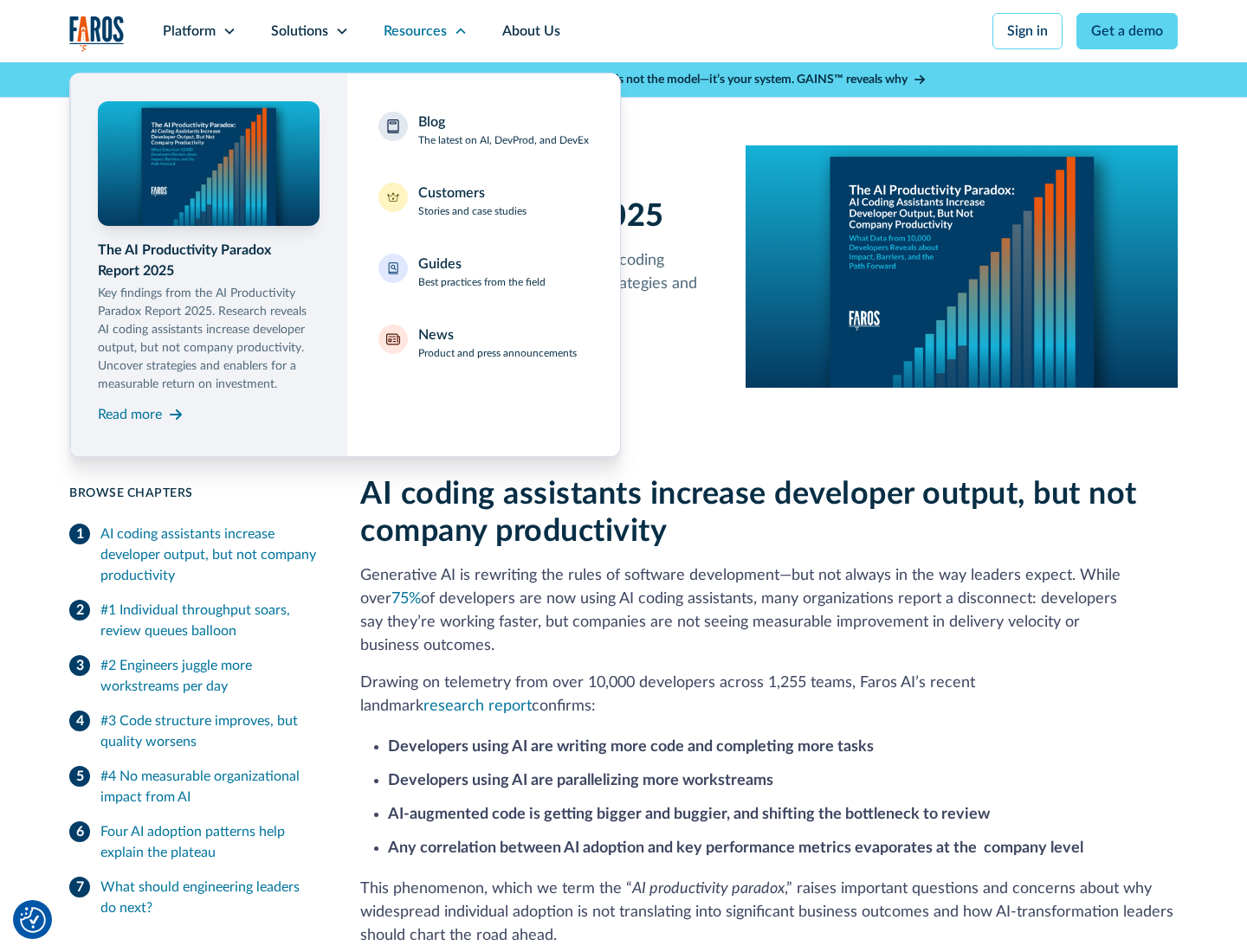
click at [503, 130] on div "Blog The latest on AI, DevProd, and DevEx" at bounding box center [504, 129] width 171 height 36
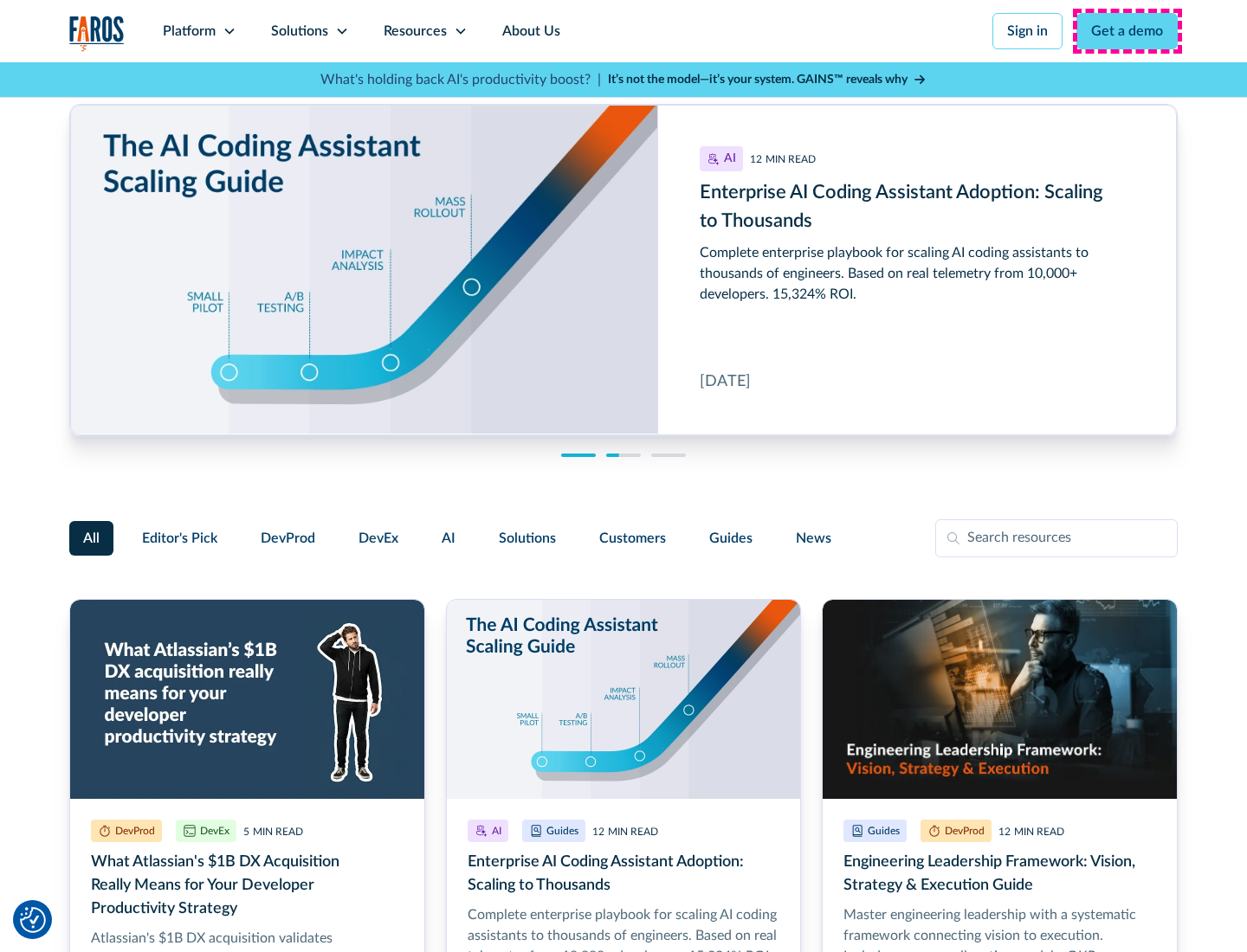
click at [1127, 31] on link "Get a demo" at bounding box center [1127, 31] width 101 height 36
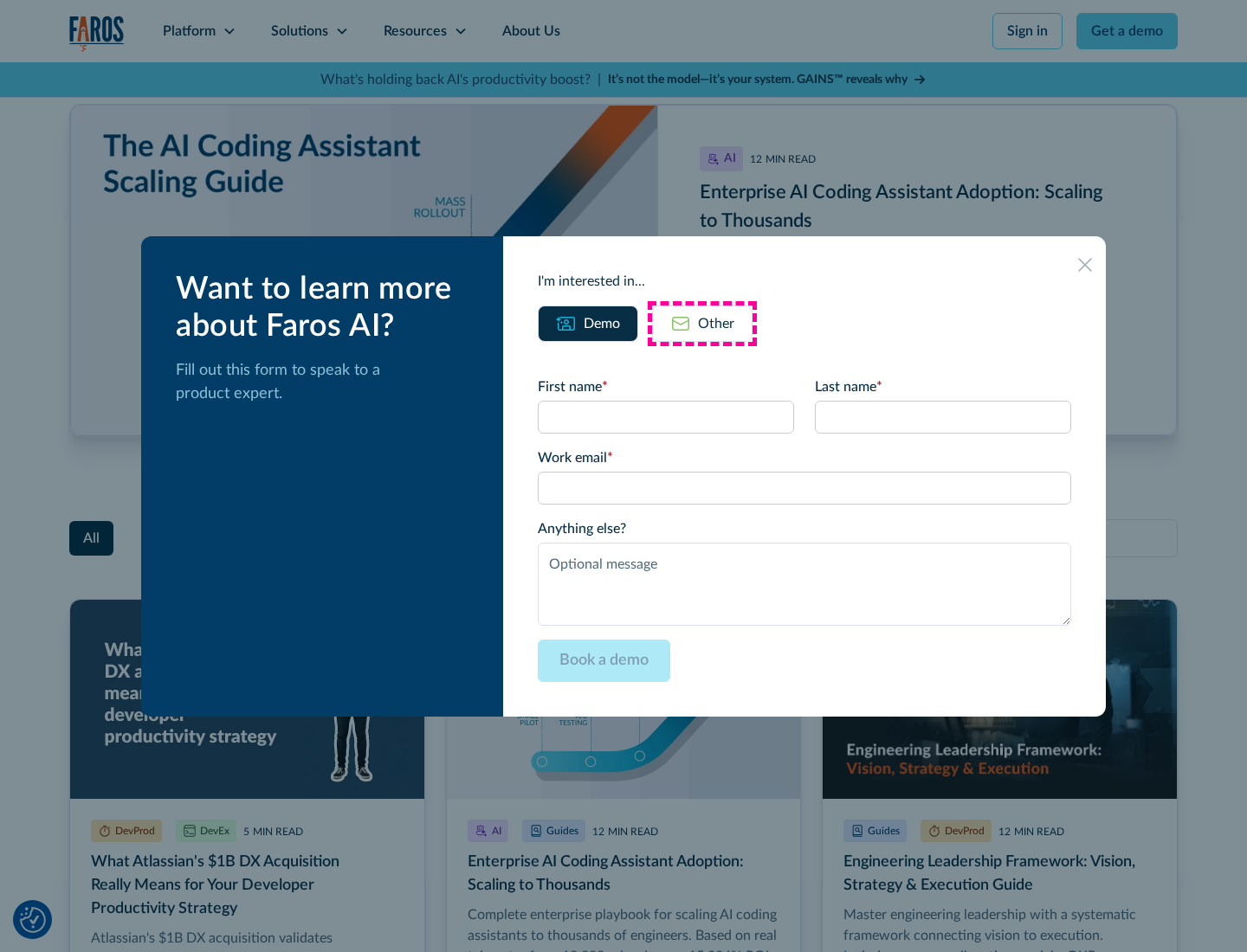
click at [702, 323] on div "Other" at bounding box center [716, 323] width 36 height 21
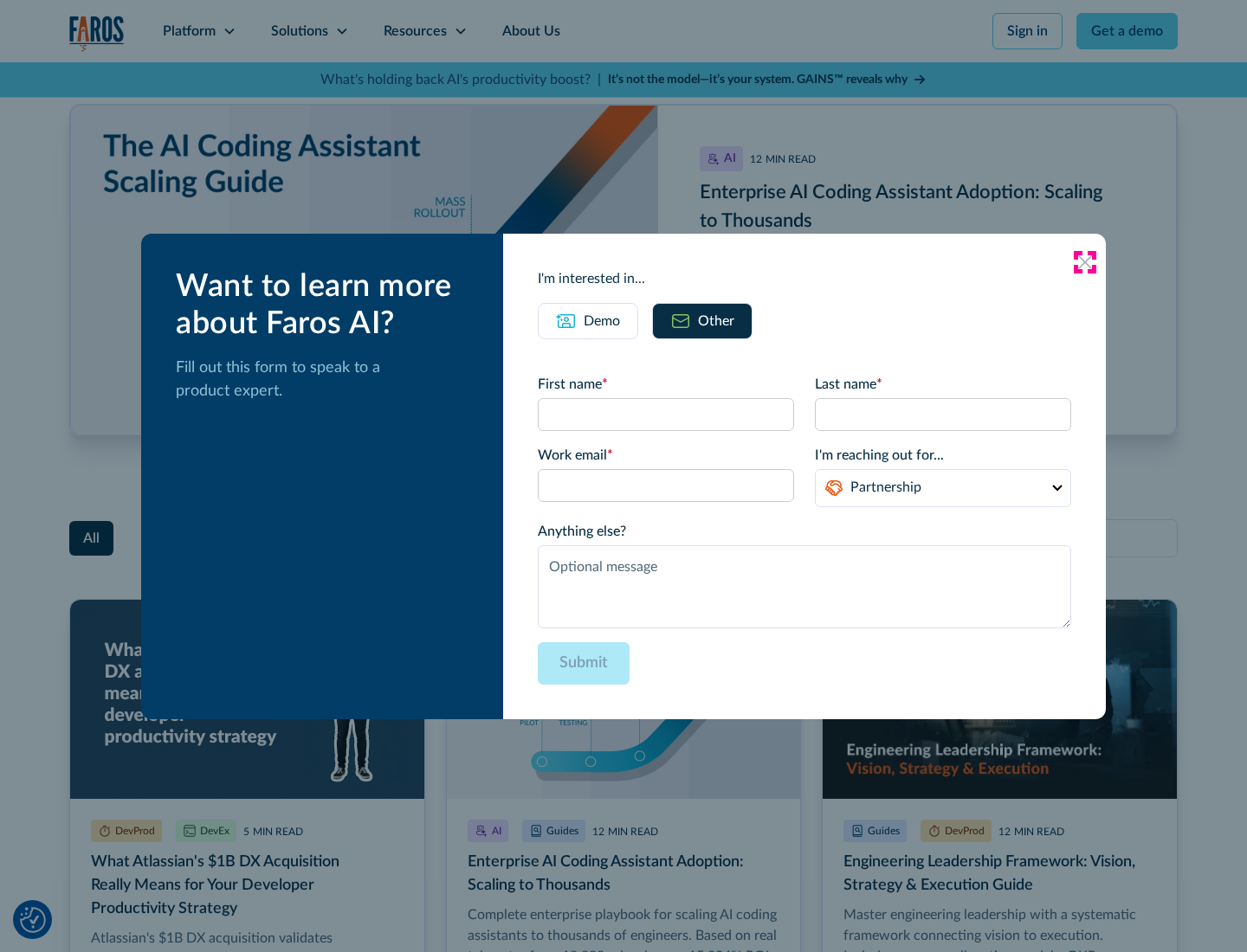
click at [1085, 261] on icon at bounding box center [1085, 262] width 14 height 14
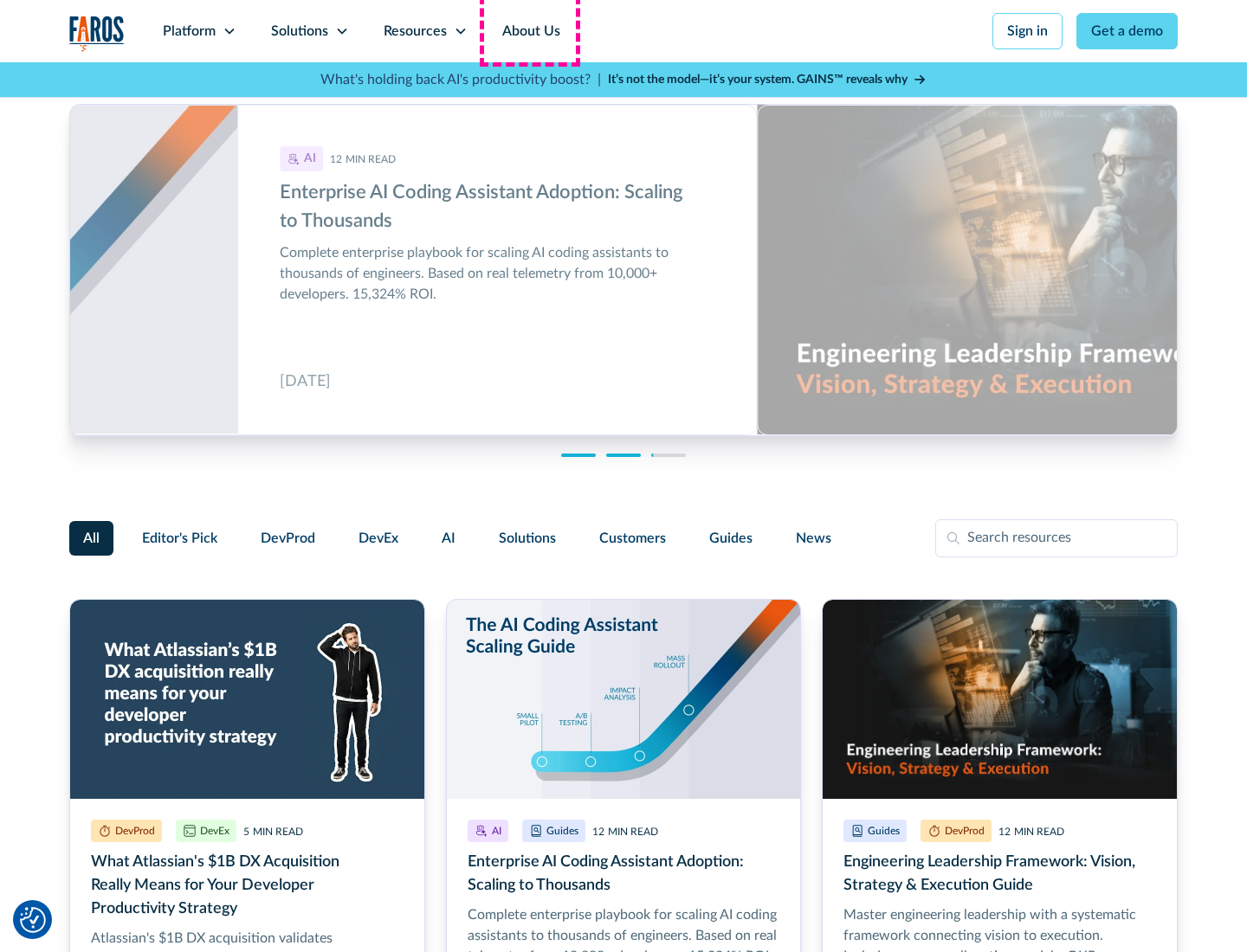
click at [529, 31] on link "About Us" at bounding box center [530, 31] width 92 height 62
